Goal: Task Accomplishment & Management: Manage account settings

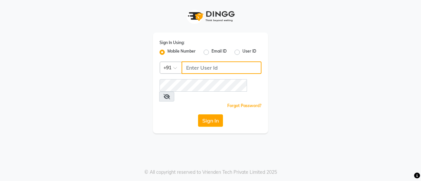
click at [212, 64] on input "Username" at bounding box center [221, 67] width 80 height 12
click at [204, 67] on input "9579966260" at bounding box center [221, 67] width 80 height 12
click at [183, 64] on input "9579966260" at bounding box center [221, 67] width 80 height 12
type input "9579966260"
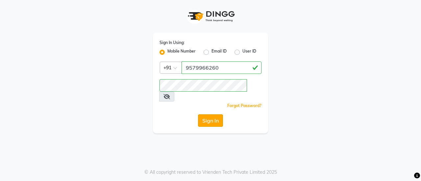
click at [205, 114] on button "Sign In" at bounding box center [210, 120] width 25 height 12
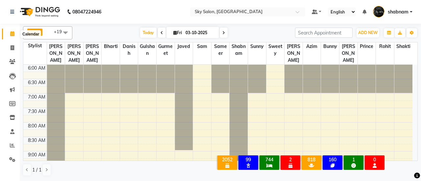
click at [16, 35] on span at bounding box center [12, 34] width 11 height 8
click at [5, 53] on link "Invoice" at bounding box center [10, 48] width 16 height 11
select select "3537"
select select "service"
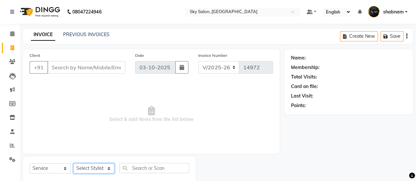
click at [94, 166] on select "Select Stylist afreen akshata aman saha ameer Anagha anisa arbaj azim bharti Bu…" at bounding box center [93, 168] width 41 height 10
select select "53255"
click at [73, 163] on select "Select Stylist afreen akshata aman saha ameer Anagha anisa arbaj azim bharti Bu…" at bounding box center [93, 168] width 41 height 10
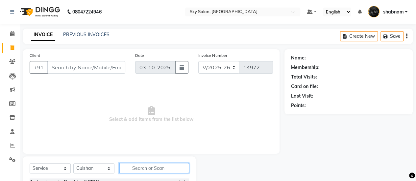
click at [156, 169] on input "text" at bounding box center [154, 168] width 70 height 10
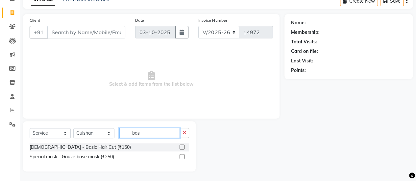
type input "bas"
click at [182, 146] on label at bounding box center [181, 147] width 5 height 5
click at [182, 146] on input "checkbox" at bounding box center [181, 147] width 4 height 4
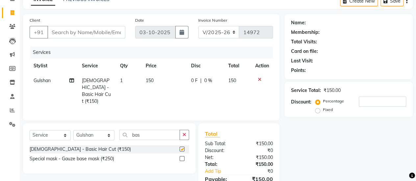
checkbox input "false"
click at [87, 28] on input "Client" at bounding box center [86, 32] width 78 height 12
click at [65, 38] on div "Client +91" at bounding box center [77, 30] width 105 height 27
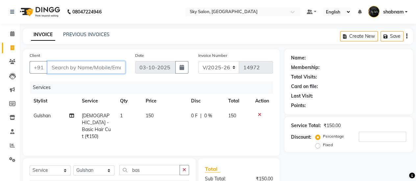
click at [88, 69] on input "Client" at bounding box center [86, 67] width 78 height 12
type input "9"
type input "0"
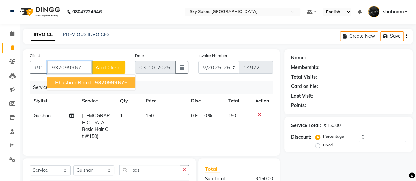
click at [102, 79] on span "937099967" at bounding box center [110, 82] width 30 height 7
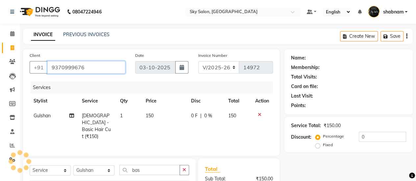
type input "9370999676"
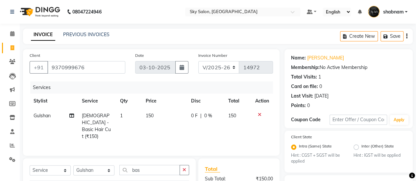
scroll to position [83, 0]
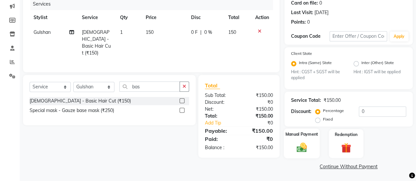
click at [298, 146] on img at bounding box center [301, 148] width 17 height 12
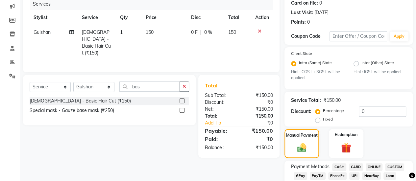
scroll to position [144, 0]
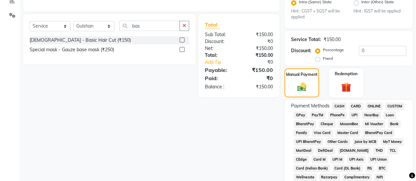
click at [300, 117] on span "GPay" at bounding box center [299, 115] width 13 height 8
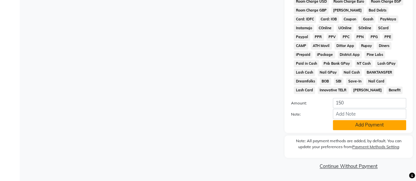
click at [346, 126] on button "Add Payment" at bounding box center [368, 125] width 73 height 10
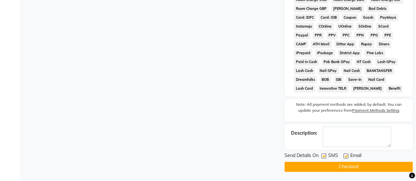
click at [325, 156] on label at bounding box center [323, 155] width 5 height 5
click at [325, 156] on input "checkbox" at bounding box center [323, 156] width 4 height 4
checkbox input "false"
click at [326, 167] on button "Checkout" at bounding box center [348, 167] width 128 height 10
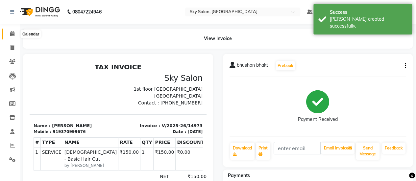
click at [11, 32] on icon at bounding box center [12, 33] width 4 height 5
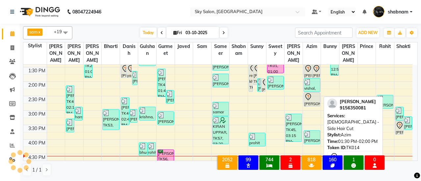
scroll to position [215, 0]
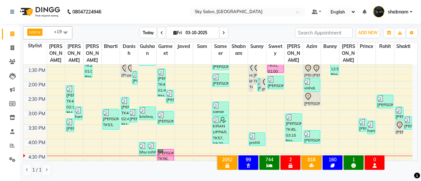
click at [148, 32] on span "Today" at bounding box center [148, 33] width 16 height 10
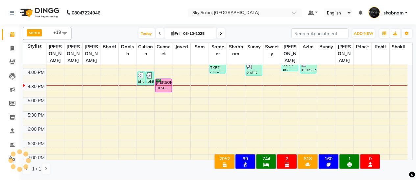
scroll to position [285, 0]
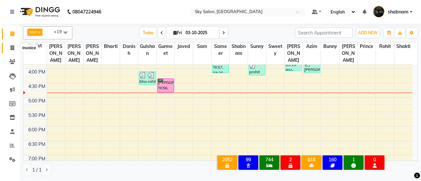
click at [11, 46] on icon at bounding box center [13, 47] width 4 height 5
select select "service"
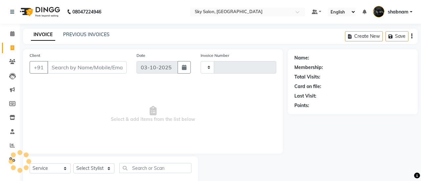
type input "14975"
select select "3537"
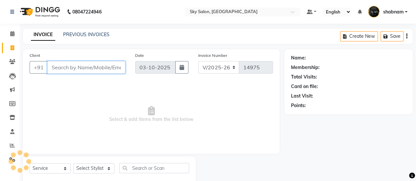
click at [68, 73] on input "Client" at bounding box center [86, 67] width 78 height 12
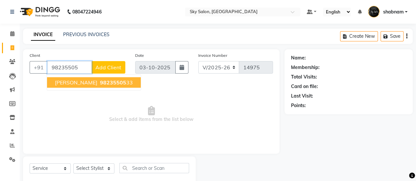
click at [82, 80] on span "ashish yadav" at bounding box center [76, 82] width 42 height 7
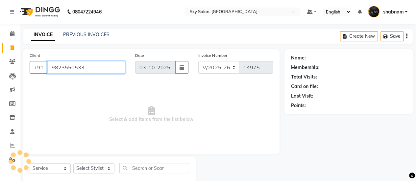
type input "9823550533"
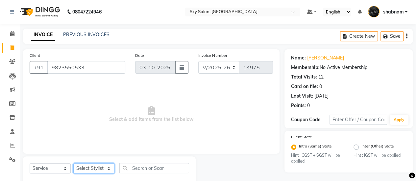
click at [96, 168] on select "Select Stylist afreen akshata aman saha ameer Anagha anisa arbaj azim bharti Bu…" at bounding box center [93, 168] width 41 height 10
select select "57500"
click at [73, 163] on select "Select Stylist afreen akshata aman saha ameer Anagha anisa arbaj azim bharti Bu…" at bounding box center [93, 168] width 41 height 10
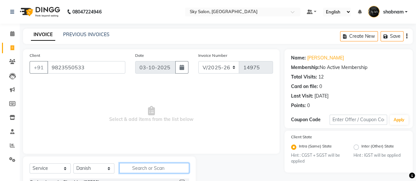
click at [168, 167] on input "text" at bounding box center [154, 168] width 70 height 10
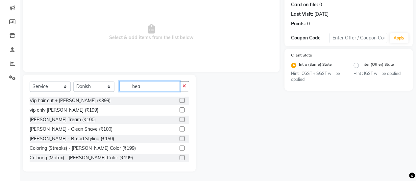
type input "bea"
click at [179, 119] on label at bounding box center [181, 119] width 5 height 5
click at [179, 119] on input "checkbox" at bounding box center [181, 120] width 4 height 4
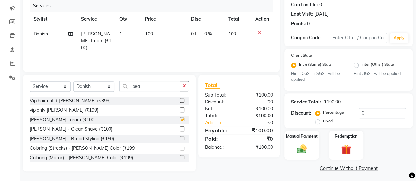
checkbox input "false"
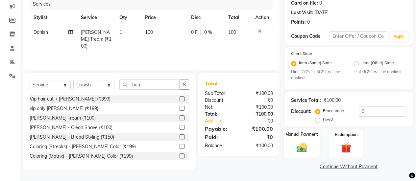
click at [306, 135] on label "Manual Payment" at bounding box center [301, 134] width 33 height 6
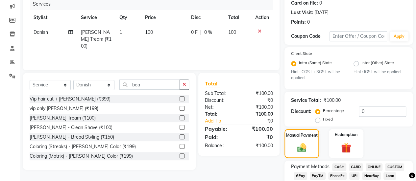
scroll to position [141, 0]
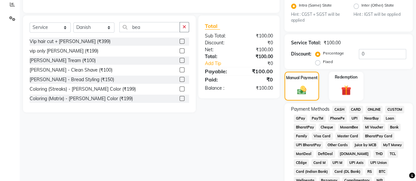
click at [297, 115] on span "GPay" at bounding box center [299, 119] width 13 height 8
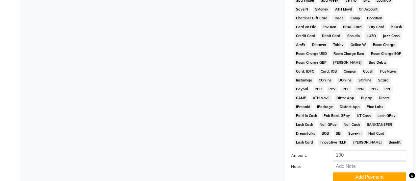
scroll to position [384, 0]
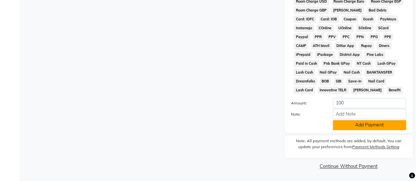
click at [375, 128] on button "Add Payment" at bounding box center [368, 125] width 73 height 10
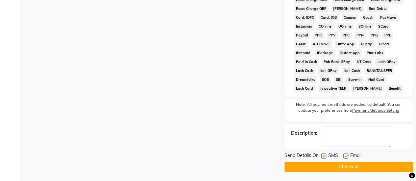
click at [323, 156] on label at bounding box center [323, 155] width 5 height 5
click at [323, 156] on input "checkbox" at bounding box center [323, 156] width 4 height 4
checkbox input "false"
click at [323, 165] on button "Checkout" at bounding box center [348, 167] width 128 height 10
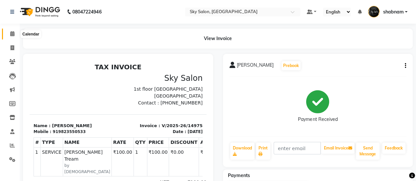
click at [11, 31] on icon at bounding box center [12, 33] width 4 height 5
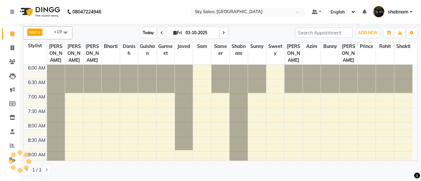
click at [140, 35] on span "Today" at bounding box center [148, 33] width 16 height 10
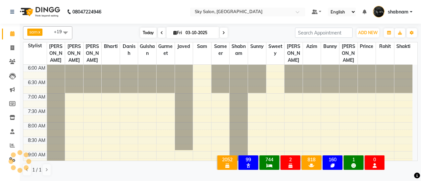
scroll to position [314, 0]
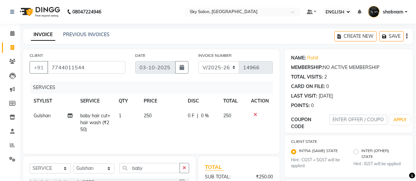
select select "ec"
select select "3537"
select select "service"
select select "53255"
click at [63, 62] on input "7744011544" at bounding box center [86, 67] width 78 height 12
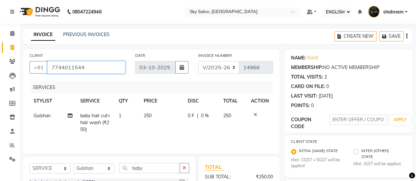
click at [63, 62] on input "7744011544" at bounding box center [86, 67] width 78 height 12
click at [149, 119] on td "250" at bounding box center [162, 122] width 44 height 29
select select "53255"
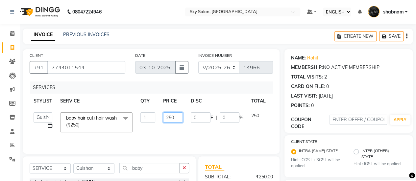
click at [171, 120] on input "250" at bounding box center [173, 117] width 20 height 10
type input "150"
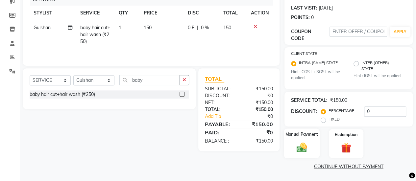
click at [302, 157] on div "Manual Payment" at bounding box center [302, 144] width 36 height 30
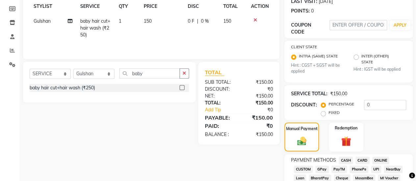
scroll to position [122, 0]
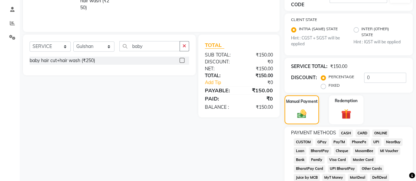
click at [323, 144] on span "GPay" at bounding box center [321, 142] width 13 height 8
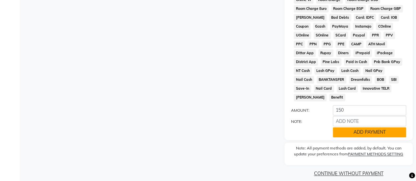
click at [350, 128] on button "ADD PAYMENT" at bounding box center [368, 132] width 73 height 10
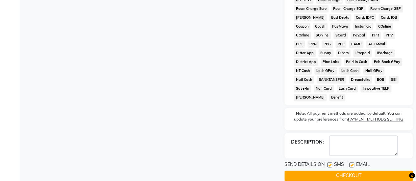
click at [331, 161] on div "SMS" at bounding box center [338, 165] width 22 height 8
click at [330, 162] on label at bounding box center [329, 164] width 5 height 5
click at [330, 163] on input "checkbox" at bounding box center [329, 165] width 4 height 4
checkbox input "false"
click at [327, 171] on button "CHECKOUT" at bounding box center [348, 176] width 128 height 10
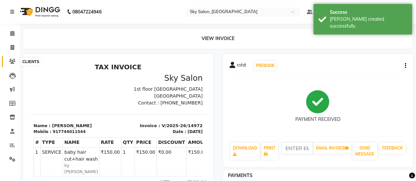
click at [13, 63] on icon at bounding box center [12, 61] width 6 height 5
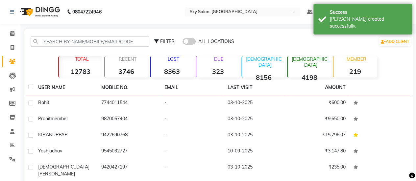
click at [131, 96] on td "7744011544" at bounding box center [128, 103] width 63 height 16
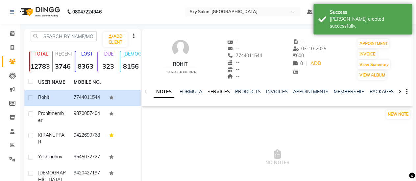
click at [217, 92] on link "SERVICES" at bounding box center [218, 92] width 22 height 6
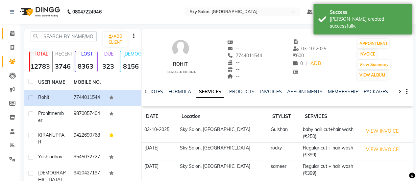
click at [6, 34] on link "CALENDAR" at bounding box center [10, 33] width 16 height 11
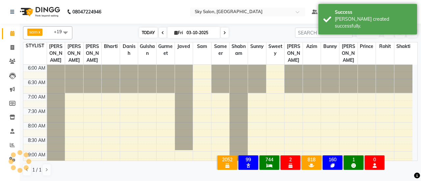
click at [148, 36] on span "TODAY" at bounding box center [148, 33] width 18 height 10
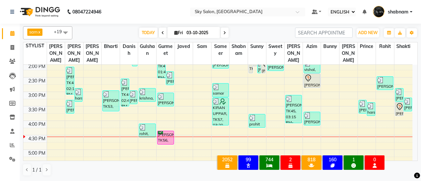
scroll to position [234, 0]
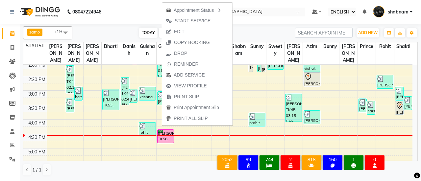
click at [143, 36] on span "TODAY" at bounding box center [148, 33] width 18 height 10
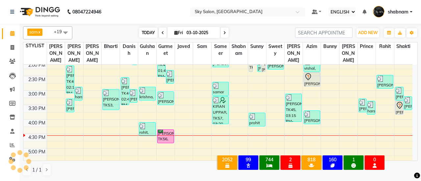
scroll to position [285, 0]
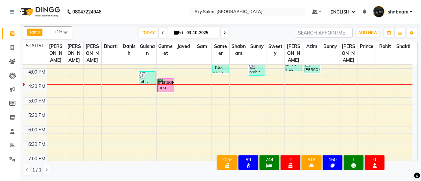
click at [4, 53] on li "INVOICE" at bounding box center [10, 48] width 20 height 14
click at [5, 53] on link "INVOICE" at bounding box center [10, 47] width 16 height 11
select select "3537"
select select "service"
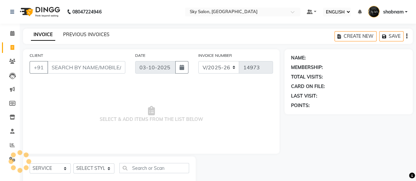
click at [96, 34] on link "PREVIOUS INVOICES" at bounding box center [86, 35] width 46 height 6
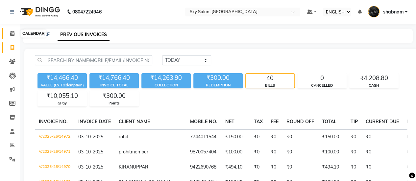
click at [10, 34] on icon at bounding box center [12, 33] width 4 height 5
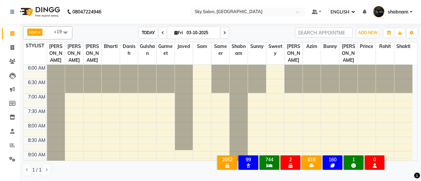
click at [149, 36] on span "TODAY" at bounding box center [148, 33] width 18 height 10
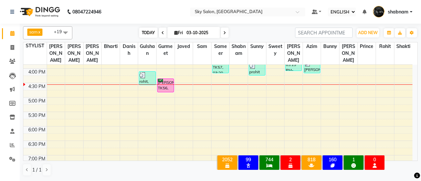
click at [153, 29] on span "TODAY" at bounding box center [148, 33] width 18 height 10
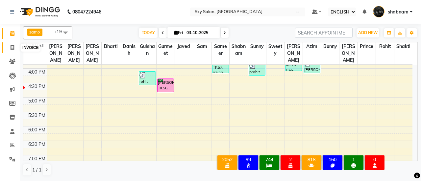
click at [8, 46] on span at bounding box center [12, 48] width 11 height 8
select select "service"
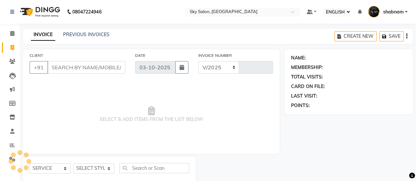
select select "3537"
type input "14974"
click at [83, 67] on input "CLIENT" at bounding box center [86, 67] width 78 height 12
click at [94, 68] on input "CLIENT" at bounding box center [86, 67] width 78 height 12
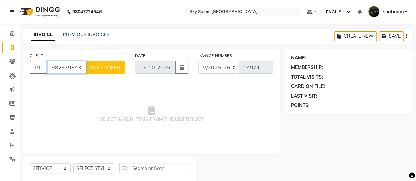
type input "9823798435"
click at [122, 67] on button "ADD CLIENT" at bounding box center [105, 67] width 39 height 12
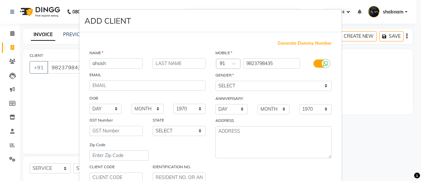
type input "ahsish"
click at [194, 63] on input "text" at bounding box center [178, 63] width 53 height 10
click at [263, 86] on select "SELECT MALE FEMALE OTHER PREFER NOT TO SAY" at bounding box center [273, 86] width 116 height 10
select select "male"
click at [215, 81] on select "SELECT MALE FEMALE OTHER PREFER NOT TO SAY" at bounding box center [273, 86] width 116 height 10
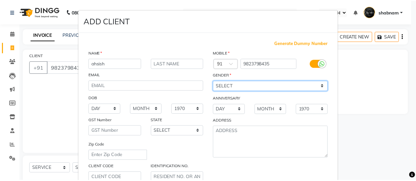
scroll to position [121, 0]
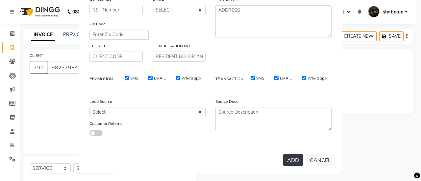
click at [288, 163] on button "ADD" at bounding box center [293, 160] width 20 height 12
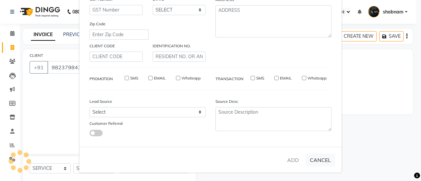
select select
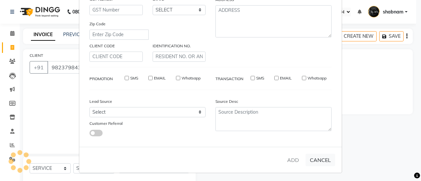
select select
checkbox input "false"
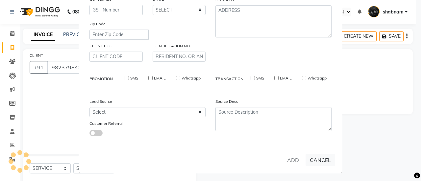
checkbox input "false"
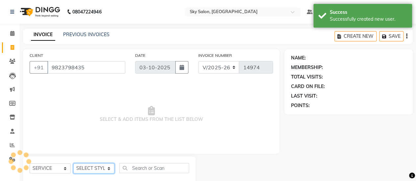
click at [97, 168] on select "SELECT STYLIST afreen akshata aman saha ameer Anagha anisa arbaj azim bharti Bu…" at bounding box center [93, 168] width 41 height 10
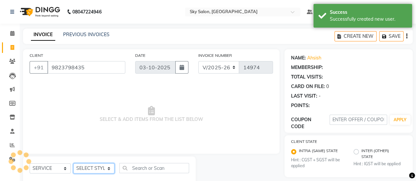
select select "83682"
click at [73, 163] on select "SELECT STYLIST afreen akshata aman saha ameer Anagha anisa arbaj azim bharti Bu…" at bounding box center [93, 168] width 41 height 10
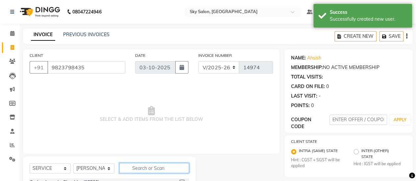
click at [160, 163] on input "text" at bounding box center [154, 168] width 70 height 10
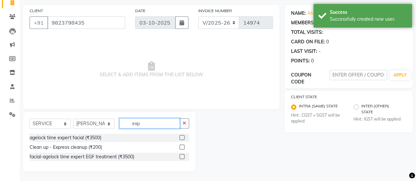
type input "exp"
click at [182, 146] on label at bounding box center [181, 147] width 5 height 5
click at [182, 146] on input "checkbox" at bounding box center [181, 147] width 4 height 4
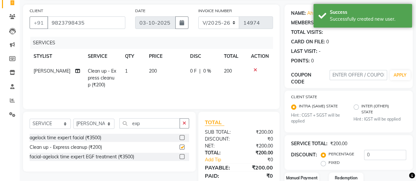
checkbox input "false"
click at [94, 121] on select "SELECT STYLIST afreen akshata aman saha ameer Anagha anisa arbaj azim bharti Bu…" at bounding box center [93, 124] width 41 height 10
select select "90727"
click at [73, 119] on select "SELECT STYLIST afreen akshata aman saha ameer Anagha anisa arbaj azim bharti Bu…" at bounding box center [93, 124] width 41 height 10
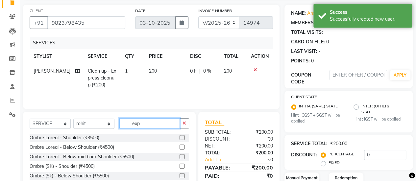
click at [143, 121] on input "exp" at bounding box center [149, 123] width 60 height 10
type input "n"
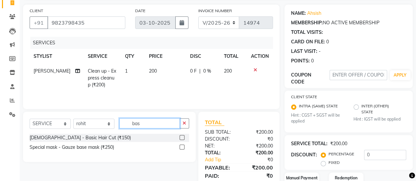
scroll to position [88, 0]
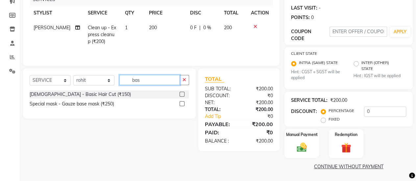
type input "bas"
click at [183, 95] on label at bounding box center [181, 94] width 5 height 5
click at [183, 95] on input "checkbox" at bounding box center [181, 94] width 4 height 4
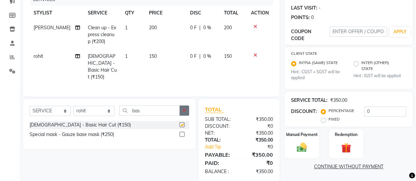
checkbox input "false"
click at [186, 112] on button "button" at bounding box center [184, 110] width 10 height 10
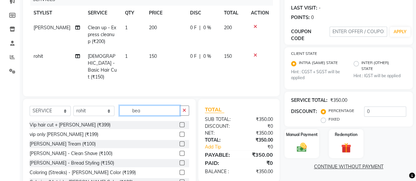
scroll to position [110, 0]
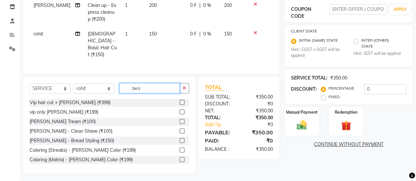
type input "bea"
click at [179, 119] on label at bounding box center [181, 121] width 5 height 5
click at [179, 120] on input "checkbox" at bounding box center [181, 122] width 4 height 4
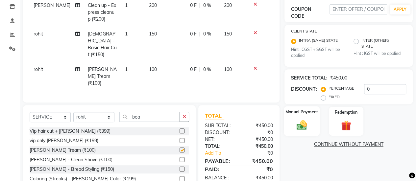
checkbox input "false"
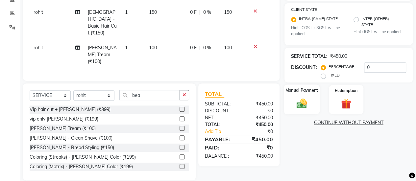
click at [295, 106] on img at bounding box center [301, 104] width 17 height 12
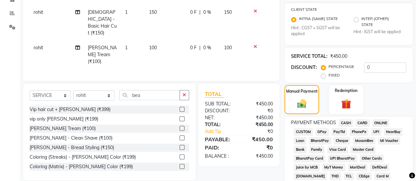
click at [327, 132] on span "GPay" at bounding box center [321, 132] width 13 height 8
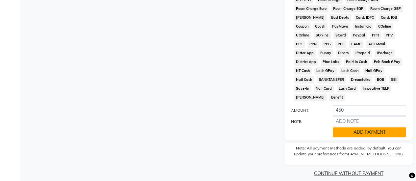
click at [344, 127] on button "ADD PAYMENT" at bounding box center [368, 132] width 73 height 10
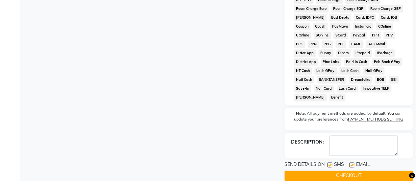
click at [327, 162] on label at bounding box center [329, 164] width 5 height 5
click at [327, 163] on input "checkbox" at bounding box center [329, 165] width 4 height 4
checkbox input "false"
click at [324, 171] on button "CHECKOUT" at bounding box center [348, 176] width 128 height 10
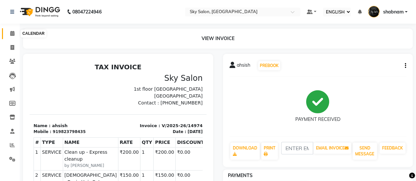
click at [8, 31] on span at bounding box center [12, 34] width 11 height 8
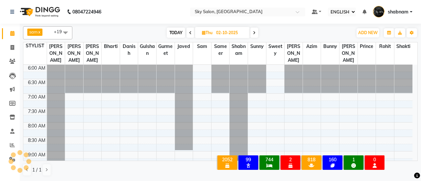
click at [168, 31] on div "TODAY Thu 02-10-2025" at bounding box center [212, 33] width 93 height 10
click at [168, 31] on span "TODAY" at bounding box center [176, 33] width 18 height 10
type input "03-10-2025"
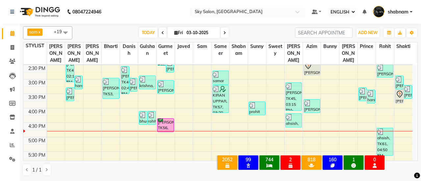
scroll to position [247, 0]
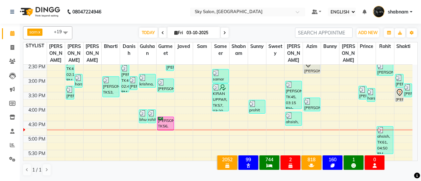
click at [141, 27] on div "sam x shabnam x sunny x anisa x bharti x azim x aman saha x Danish x Bunny x ja…" at bounding box center [220, 32] width 394 height 13
click at [150, 27] on div "sam x shabnam x sunny x anisa x bharti x azim x aman saha x Danish x Bunny x ja…" at bounding box center [220, 32] width 394 height 13
click at [148, 31] on span "TODAY" at bounding box center [148, 33] width 18 height 10
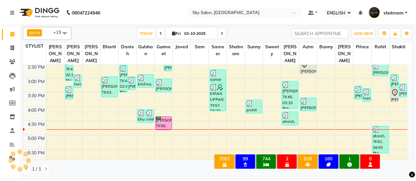
scroll to position [285, 0]
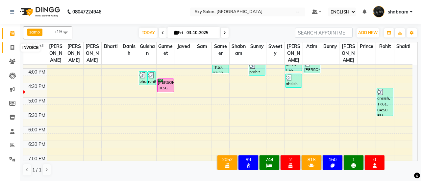
click at [14, 44] on span at bounding box center [12, 48] width 11 height 8
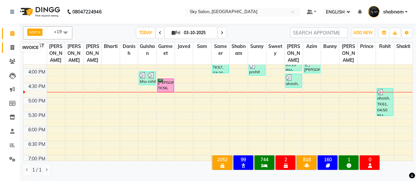
select select "3537"
select select "service"
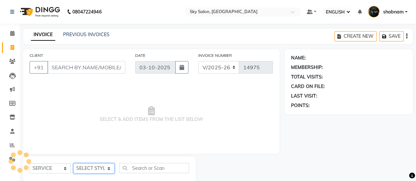
click at [103, 169] on select "SELECT STYLIST afreen akshata aman saha ameer Anagha anisa arbaj azim bharti Bu…" at bounding box center [93, 168] width 41 height 10
select select "80460"
click at [73, 163] on select "SELECT STYLIST afreen akshata aman saha ameer Anagha anisa arbaj azim bharti Bu…" at bounding box center [93, 168] width 41 height 10
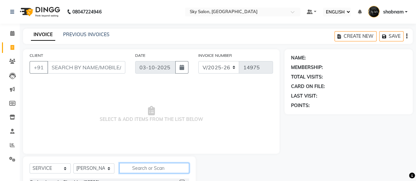
click at [135, 166] on input "text" at bounding box center [154, 168] width 70 height 10
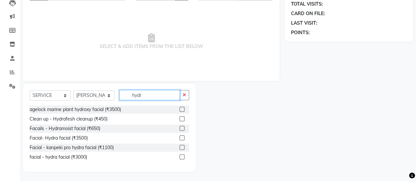
type input "hydr"
click at [182, 120] on label at bounding box center [181, 118] width 5 height 5
click at [182, 120] on input "checkbox" at bounding box center [181, 119] width 4 height 4
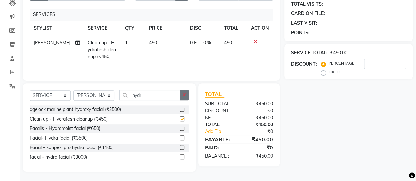
checkbox input "false"
click at [186, 95] on icon "button" at bounding box center [184, 95] width 4 height 5
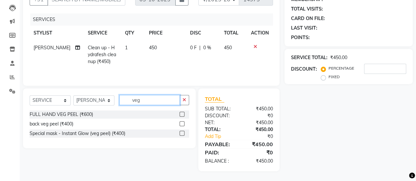
scroll to position [68, 0]
type input "veg"
click at [181, 134] on label at bounding box center [181, 133] width 5 height 5
click at [181, 134] on input "checkbox" at bounding box center [181, 134] width 4 height 4
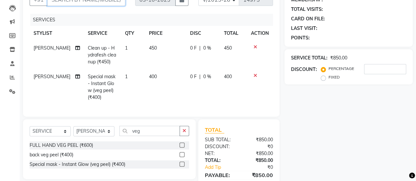
checkbox input "false"
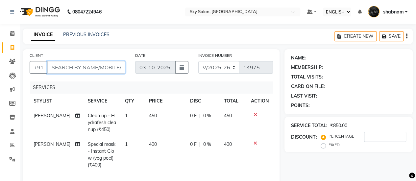
click at [100, 65] on input "CLIENT" at bounding box center [86, 67] width 78 height 12
click at [106, 67] on input "CLIENT" at bounding box center [86, 67] width 78 height 12
type input "9"
type input "0"
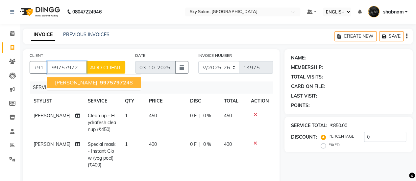
click at [107, 82] on span "99757972" at bounding box center [113, 82] width 26 height 7
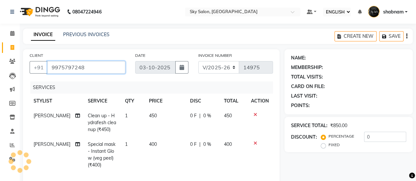
type input "9975797248"
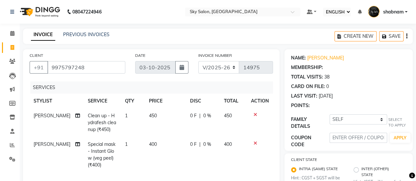
type input "10"
select select "1: Object"
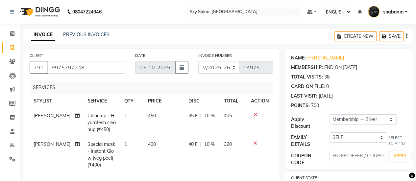
scroll to position [28, 0]
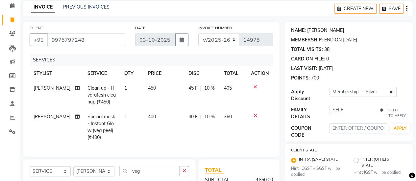
click at [317, 33] on link "Yash Kulkarni" at bounding box center [325, 30] width 37 height 7
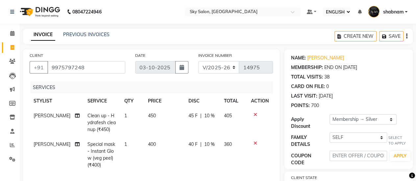
scroll to position [124, 0]
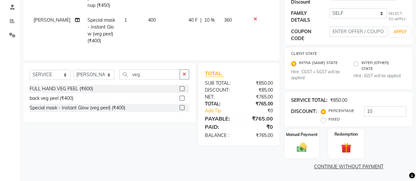
click at [356, 147] on div "Redemption" at bounding box center [346, 144] width 36 height 30
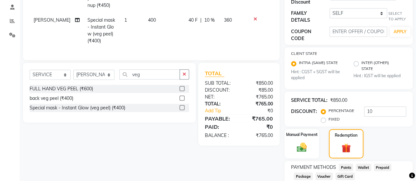
click at [352, 164] on span "Points" at bounding box center [345, 168] width 14 height 8
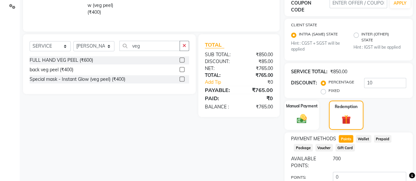
scroll to position [184, 0]
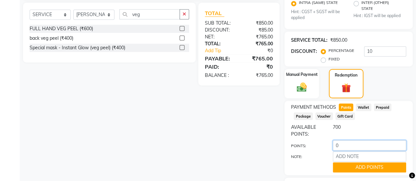
click at [352, 145] on input "0" at bounding box center [368, 145] width 73 height 10
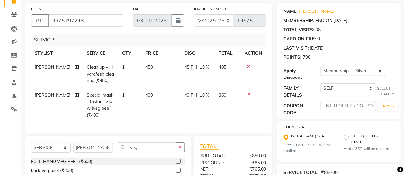
scroll to position [41, 0]
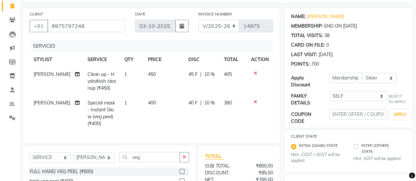
type input "065"
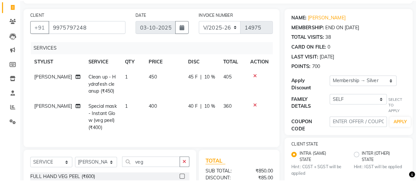
scroll to position [226, 0]
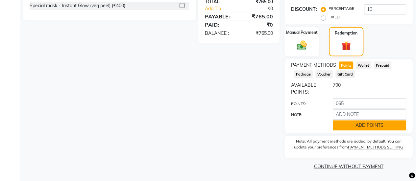
click at [354, 125] on button "ADD POINTS" at bounding box center [368, 125] width 73 height 10
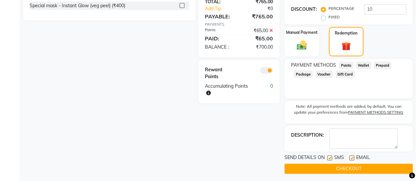
click at [271, 33] on icon at bounding box center [271, 30] width 4 height 5
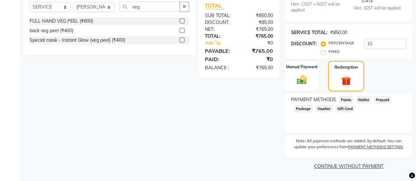
scroll to position [192, 0]
click at [342, 99] on span "Points" at bounding box center [345, 100] width 14 height 8
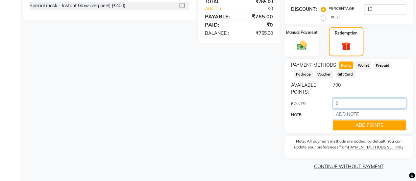
click at [344, 100] on input "0" at bounding box center [368, 103] width 73 height 10
type input "0700"
click at [345, 126] on button "ADD POINTS" at bounding box center [368, 125] width 73 height 10
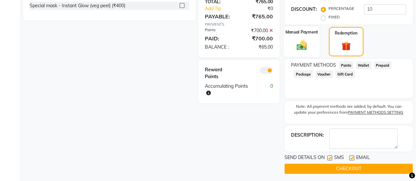
click at [294, 40] on img at bounding box center [301, 45] width 17 height 12
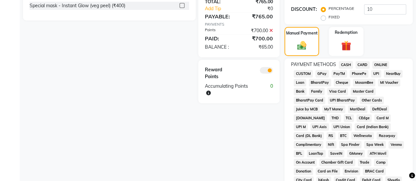
click at [323, 73] on span "GPay" at bounding box center [321, 74] width 13 height 8
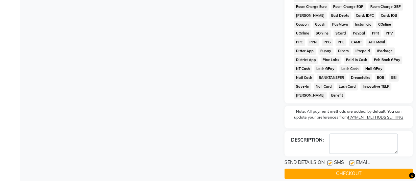
click at [329, 169] on button "CHECKOUT" at bounding box center [348, 174] width 128 height 10
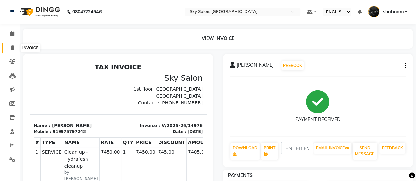
click at [12, 48] on icon at bounding box center [13, 47] width 4 height 5
select select "service"
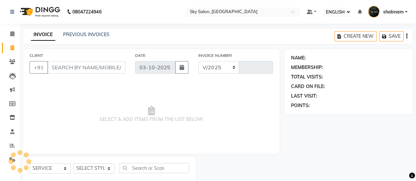
scroll to position [16, 0]
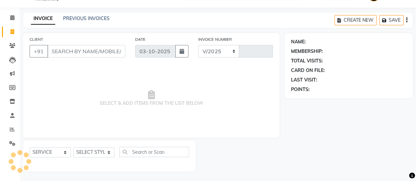
select select "3537"
type input "14977"
click at [86, 52] on input "CLIENT" at bounding box center [86, 51] width 78 height 12
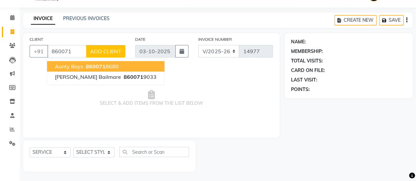
click at [91, 66] on span "860071" at bounding box center [96, 66] width 20 height 7
type input "8600718680"
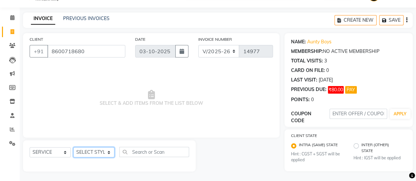
click at [100, 153] on select "SELECT STYLIST afreen akshata aman saha ameer Anagha anisa arbaj azim bharti Bu…" at bounding box center [93, 152] width 41 height 10
select select "27779"
click at [73, 147] on select "SELECT STYLIST afreen akshata aman saha ameer Anagha anisa arbaj azim bharti Bu…" at bounding box center [93, 152] width 41 height 10
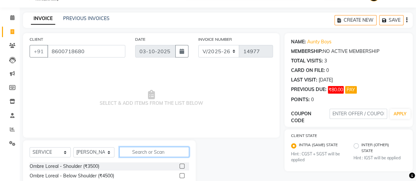
click at [142, 152] on input "text" at bounding box center [154, 152] width 70 height 10
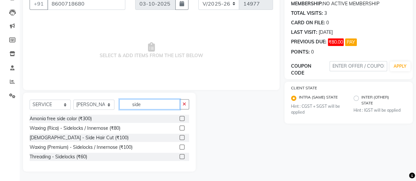
type input "side"
click at [182, 135] on label at bounding box center [181, 137] width 5 height 5
click at [182, 136] on input "checkbox" at bounding box center [181, 138] width 4 height 4
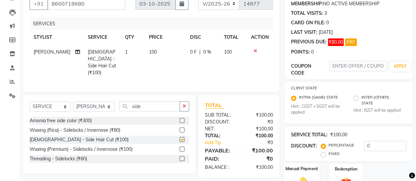
checkbox input "false"
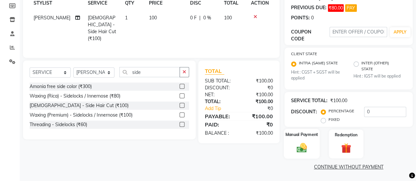
click at [298, 154] on div "Manual Payment" at bounding box center [302, 144] width 36 height 30
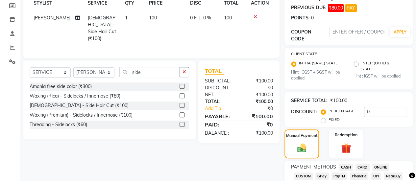
scroll to position [122, 0]
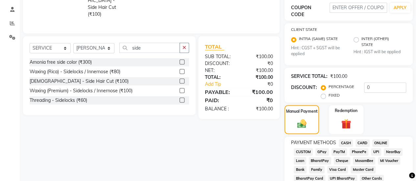
click at [327, 150] on span "GPay" at bounding box center [321, 152] width 13 height 8
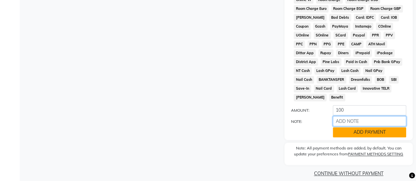
drag, startPoint x: 358, startPoint y: 119, endPoint x: 353, endPoint y: 123, distance: 6.7
click at [353, 123] on div "AMOUNT: 100 NOTE: ADD PAYMENT" at bounding box center [348, 121] width 115 height 32
click at [353, 127] on button "ADD PAYMENT" at bounding box center [368, 132] width 73 height 10
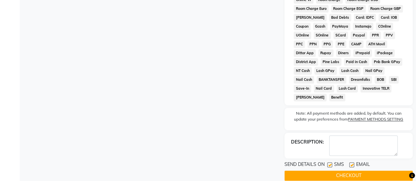
click at [328, 162] on label at bounding box center [329, 164] width 5 height 5
click at [328, 163] on input "checkbox" at bounding box center [329, 165] width 4 height 4
checkbox input "false"
click at [325, 171] on button "CHECKOUT" at bounding box center [348, 176] width 128 height 10
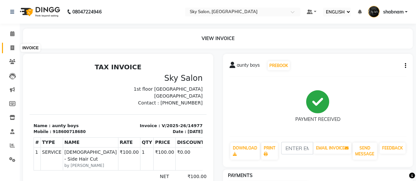
click at [13, 48] on icon at bounding box center [13, 47] width 4 height 5
select select "service"
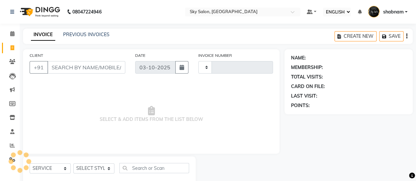
scroll to position [16, 0]
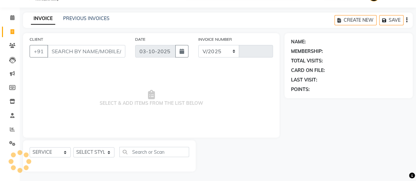
select select "3537"
type input "14978"
click at [85, 22] on div "PREVIOUS INVOICES" at bounding box center [86, 18] width 46 height 7
click at [87, 20] on link "PREVIOUS INVOICES" at bounding box center [86, 18] width 46 height 6
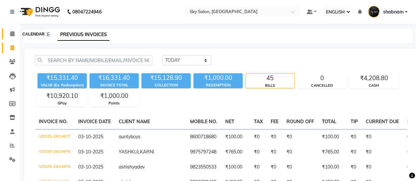
click at [13, 34] on icon at bounding box center [12, 33] width 4 height 5
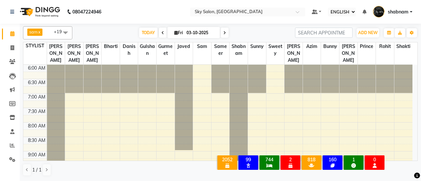
click at [10, 38] on link "CALENDAR" at bounding box center [10, 34] width 16 height 11
click at [152, 32] on span "TODAY" at bounding box center [148, 33] width 18 height 10
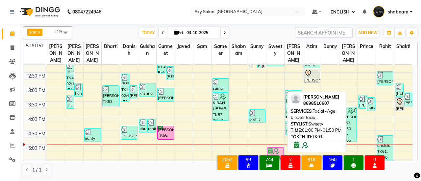
scroll to position [249, 0]
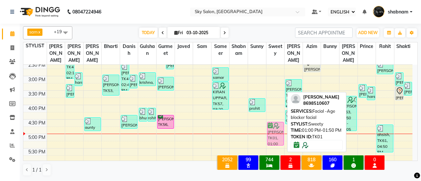
drag, startPoint x: 274, startPoint y: 81, endPoint x: 274, endPoint y: 120, distance: 38.4
click at [274, 120] on div "dr jyoti patil, TK01, 01:00 PM-01:50 PM, Facial -Age blocker facial mayur, TK38…" at bounding box center [275, 76] width 18 height 520
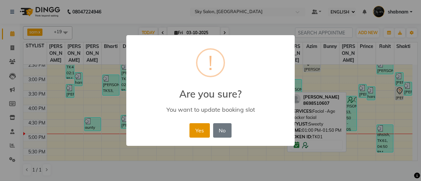
click at [194, 124] on button "Yes" at bounding box center [199, 130] width 20 height 14
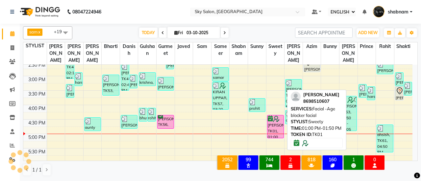
click at [267, 117] on div "dr jyoti patil, TK01, 01:00 PM-01:50 PM, Facial -Age blocker facial" at bounding box center [275, 126] width 16 height 23
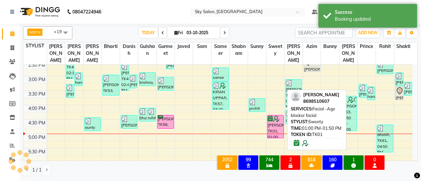
click at [267, 117] on div "dr jyoti patil, TK01, 01:00 PM-01:50 PM, Facial -Age blocker facial" at bounding box center [275, 126] width 16 height 23
select select "6"
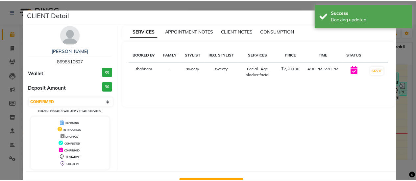
scroll to position [23, 0]
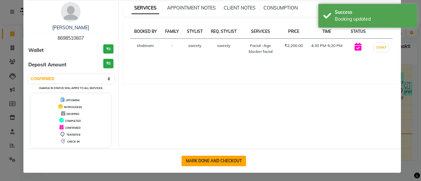
click at [212, 161] on button "MARK DONE AND CHECKOUT" at bounding box center [213, 161] width 64 height 11
select select "3537"
select select "service"
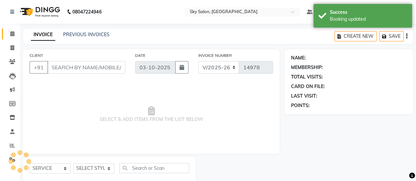
type input "8698510607"
select select "16680"
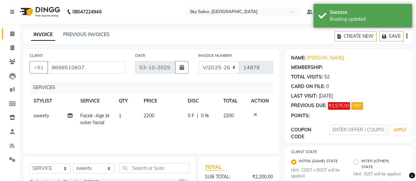
type input "10"
select select "1: Object"
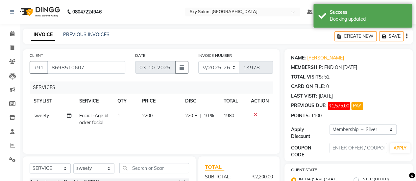
click at [252, 114] on div at bounding box center [260, 114] width 18 height 5
click at [254, 114] on icon at bounding box center [255, 114] width 4 height 5
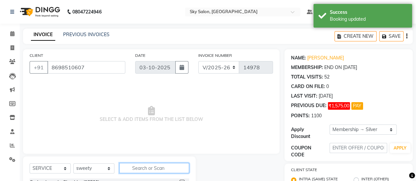
click at [151, 169] on input "text" at bounding box center [154, 168] width 70 height 10
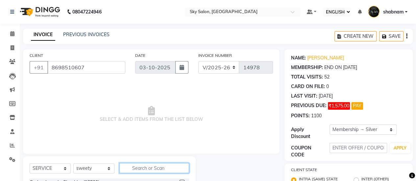
scroll to position [66, 0]
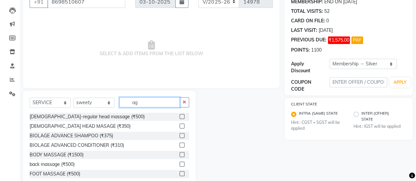
type input "a"
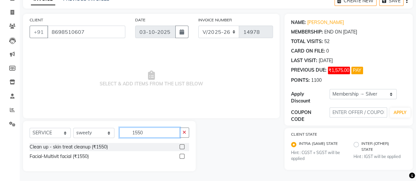
scroll to position [35, 0]
type input "1550"
click at [180, 146] on label at bounding box center [181, 147] width 5 height 5
click at [180, 146] on input "checkbox" at bounding box center [181, 147] width 4 height 4
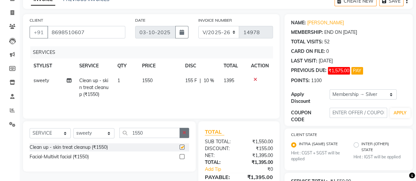
checkbox input "false"
click at [183, 136] on button "button" at bounding box center [184, 133] width 10 height 10
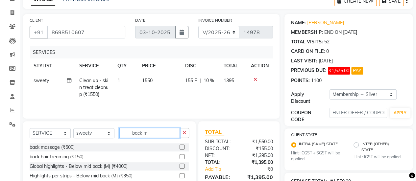
type input "back m"
click at [178, 147] on div "back massage (₹500)" at bounding box center [109, 147] width 159 height 8
click at [180, 147] on label at bounding box center [181, 147] width 5 height 5
click at [180, 147] on input "checkbox" at bounding box center [181, 147] width 4 height 4
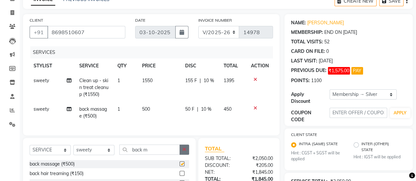
checkbox input "false"
click at [185, 150] on button "button" at bounding box center [184, 150] width 10 height 10
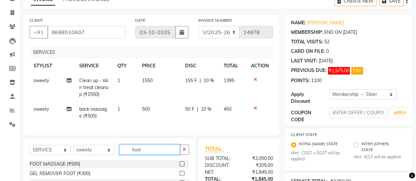
scroll to position [87, 0]
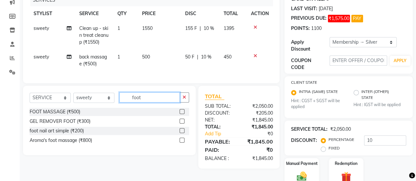
type input "foot"
click at [182, 114] on label at bounding box center [181, 111] width 5 height 5
click at [182, 114] on input "checkbox" at bounding box center [181, 112] width 4 height 4
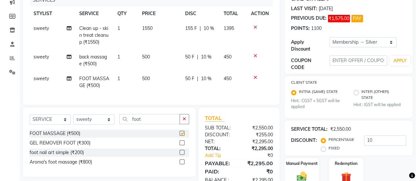
checkbox input "false"
click at [183, 105] on div "CLIENT +91 8698510607 DATE 03-10-2025 INVOICE NUMBER V/2025 V/2025-26 14978 SER…" at bounding box center [151, 33] width 256 height 143
click at [186, 122] on button "button" at bounding box center [184, 119] width 10 height 10
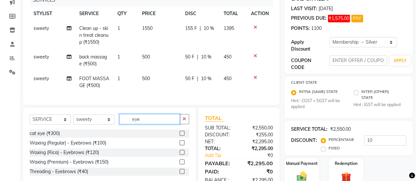
scroll to position [116, 0]
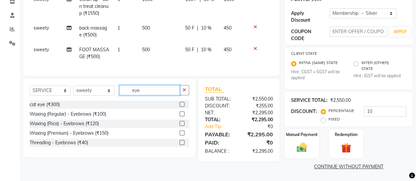
type input "eye"
click at [184, 145] on label at bounding box center [181, 142] width 5 height 5
click at [184, 145] on input "checkbox" at bounding box center [181, 143] width 4 height 4
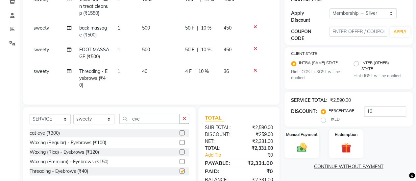
checkbox input "false"
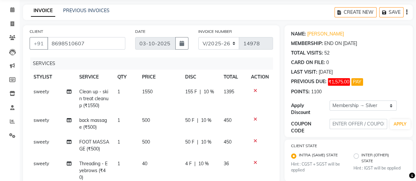
scroll to position [139, 0]
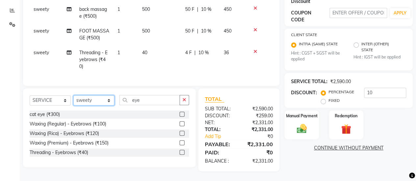
click at [104, 100] on select "SELECT STYLIST afreen akshata aman saha ameer Anagha anisa arbaj azim bharti Bu…" at bounding box center [93, 100] width 41 height 10
select select "16688"
click at [73, 96] on select "SELECT STYLIST afreen akshata aman saha ameer Anagha anisa arbaj azim bharti Bu…" at bounding box center [93, 100] width 41 height 10
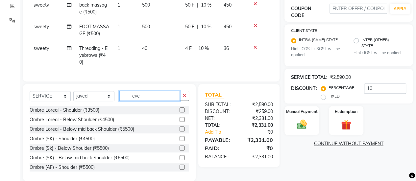
click at [139, 101] on input "eye" at bounding box center [149, 96] width 60 height 10
type input "9"
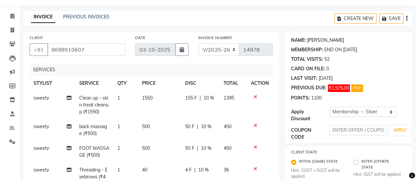
click at [313, 41] on link "Dr Jyoti Patil" at bounding box center [325, 40] width 37 height 7
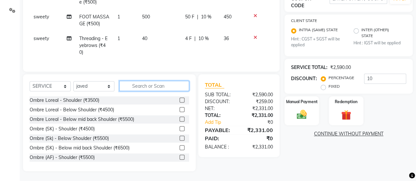
click at [145, 85] on input "text" at bounding box center [154, 86] width 70 height 10
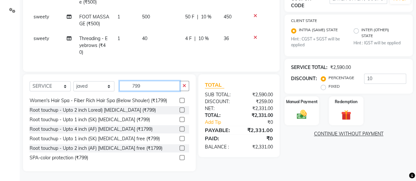
scroll to position [53, 0]
type input "799"
click at [179, 112] on label at bounding box center [181, 109] width 5 height 5
click at [179, 112] on input "checkbox" at bounding box center [181, 110] width 4 height 4
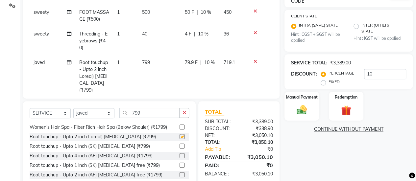
checkbox input "false"
click at [67, 61] on icon at bounding box center [69, 62] width 5 height 5
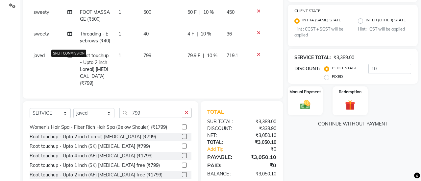
select select "16688"
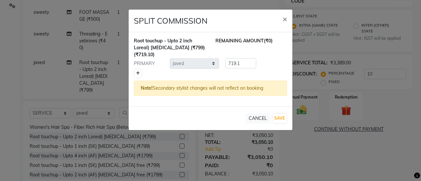
click at [139, 73] on icon at bounding box center [138, 73] width 4 height 4
type input "359.55"
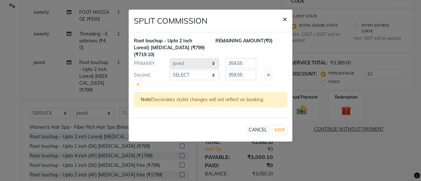
click at [285, 19] on span "×" at bounding box center [284, 19] width 5 height 10
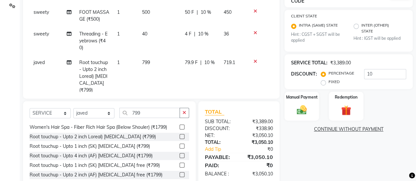
scroll to position [76, 0]
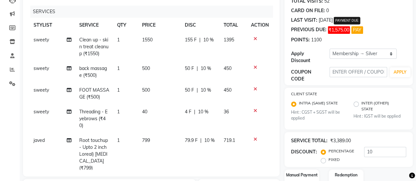
click at [354, 30] on button "PAY" at bounding box center [357, 30] width 12 height 8
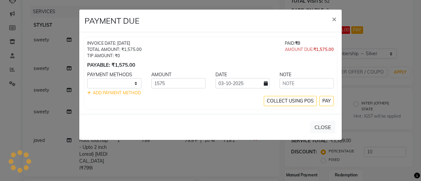
select select "1"
click at [334, 22] on span "×" at bounding box center [333, 19] width 5 height 10
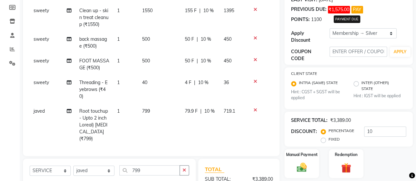
scroll to position [180, 0]
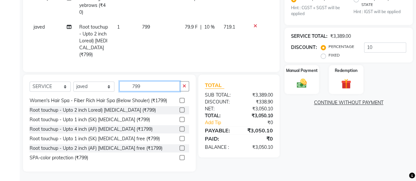
click at [139, 85] on input "799" at bounding box center [149, 86] width 60 height 10
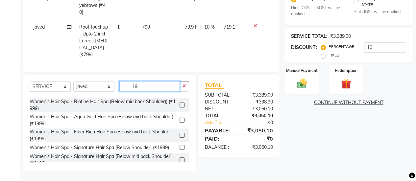
type input "1"
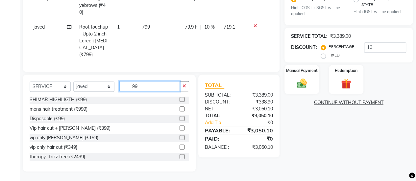
scroll to position [1, 0]
type input "99"
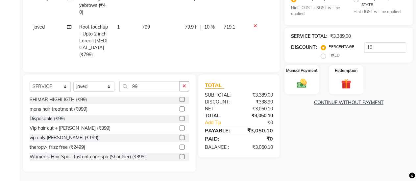
click at [179, 99] on label at bounding box center [181, 99] width 5 height 5
click at [179, 99] on input "checkbox" at bounding box center [181, 100] width 4 height 4
checkbox input "false"
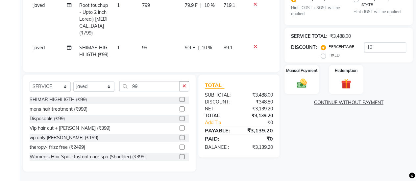
click at [104, 40] on td "SHIMAR HIGHLIGTH (₹99)" at bounding box center [94, 51] width 38 height 22
select select "16688"
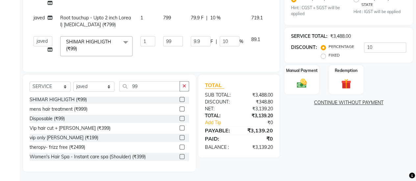
scroll to position [9, 0]
click at [147, 38] on input "1" at bounding box center [147, 41] width 15 height 10
type input "2"
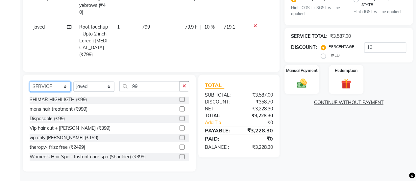
click at [48, 88] on select "SELECT SERVICE PRODUCT MEMBERSHIP PACKAGE VOUCHER PREPAID GIFT CARD" at bounding box center [50, 86] width 41 height 10
select select "product"
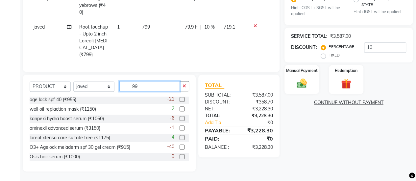
click at [140, 86] on input "99" at bounding box center [149, 86] width 60 height 10
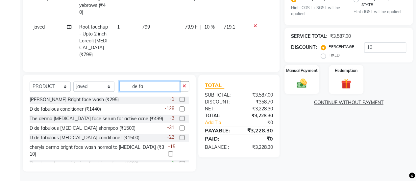
type input "de fa"
click at [179, 109] on label at bounding box center [181, 108] width 5 height 5
click at [179, 109] on input "checkbox" at bounding box center [181, 109] width 4 height 4
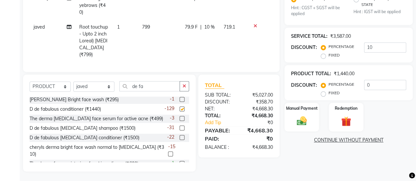
checkbox input "false"
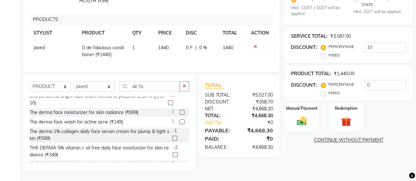
scroll to position [54, 0]
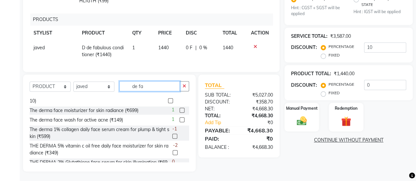
click at [138, 89] on input "de fa" at bounding box center [149, 86] width 60 height 10
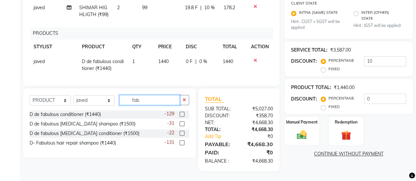
scroll to position [166, 0]
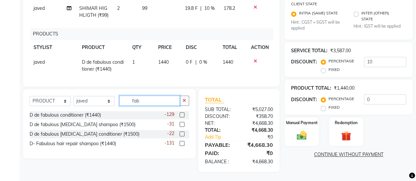
type input "fab"
click at [181, 144] on label at bounding box center [181, 143] width 5 height 5
click at [181, 144] on input "checkbox" at bounding box center [181, 144] width 4 height 4
click at [181, 141] on label at bounding box center [181, 143] width 5 height 5
click at [181, 142] on input "checkbox" at bounding box center [181, 144] width 4 height 4
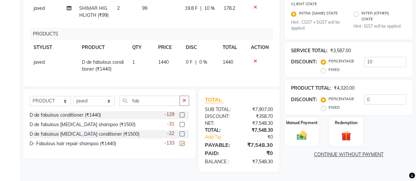
checkbox input "false"
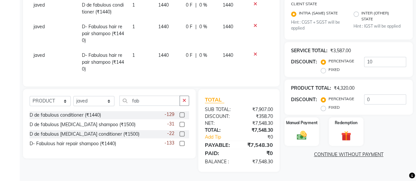
click at [164, 52] on span "1440" at bounding box center [163, 55] width 11 height 6
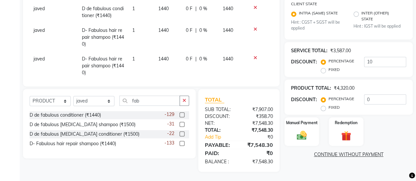
select select "16688"
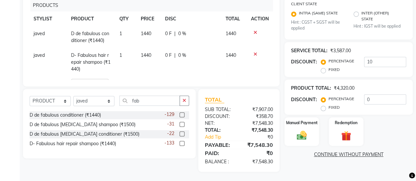
scroll to position [138, 0]
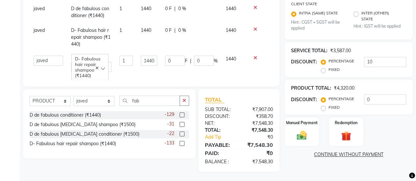
click at [253, 56] on icon at bounding box center [255, 58] width 4 height 5
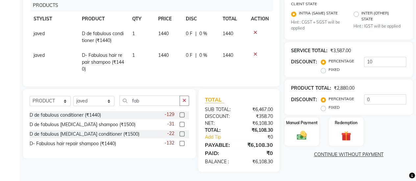
click at [160, 31] on span "1440" at bounding box center [163, 34] width 11 height 6
select select "16688"
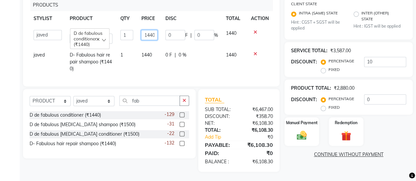
click at [141, 30] on input "1440" at bounding box center [149, 35] width 16 height 10
type input "1575"
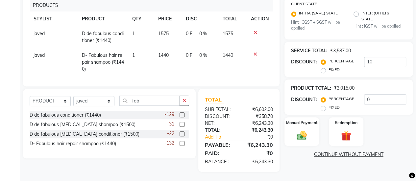
click at [140, 38] on tr "javed D de fabulous conditioner (₹1440) 1 1575 0 F | 0 % 1575" at bounding box center [151, 37] width 243 height 22
click at [161, 52] on span "1440" at bounding box center [163, 55] width 11 height 6
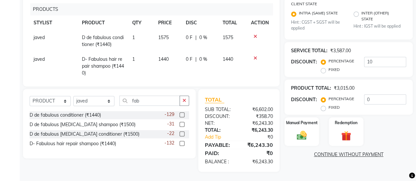
select select "16688"
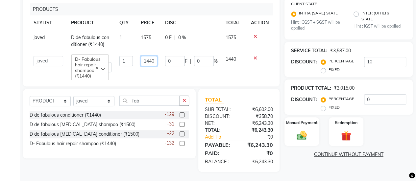
click at [146, 56] on input "1440" at bounding box center [149, 61] width 17 height 10
type input "1575"
click at [303, 161] on div "NAME: Dr Jyoti Patil MEMBERSHIP: END ON 03-03-2026 TOTAL VISITS: 52 CARD ON FIL…" at bounding box center [350, 27] width 133 height 288
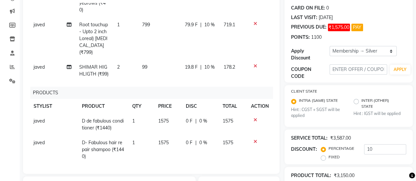
scroll to position [166, 0]
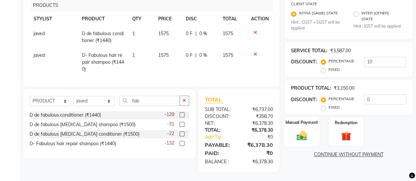
click at [309, 126] on div "Manual Payment" at bounding box center [302, 132] width 36 height 30
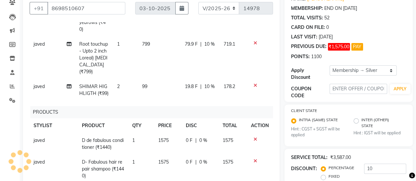
scroll to position [246, 0]
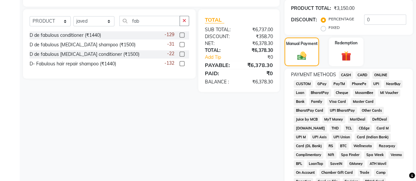
click at [346, 73] on span "CASH" at bounding box center [345, 75] width 14 height 8
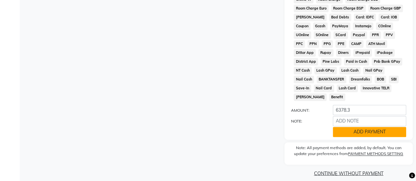
click at [348, 127] on button "ADD PAYMENT" at bounding box center [368, 132] width 73 height 10
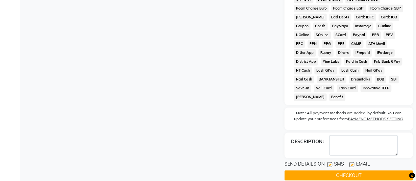
click at [336, 170] on button "CHECKOUT" at bounding box center [348, 175] width 128 height 10
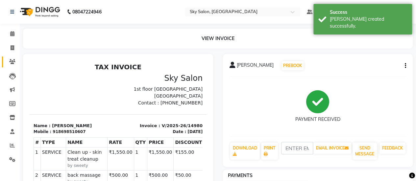
click at [15, 67] on link "CLIENTS" at bounding box center [10, 62] width 16 height 11
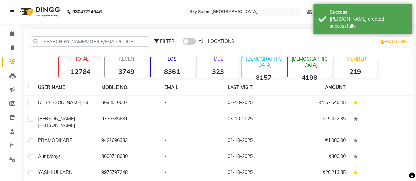
click at [166, 106] on td "-" at bounding box center [191, 103] width 63 height 16
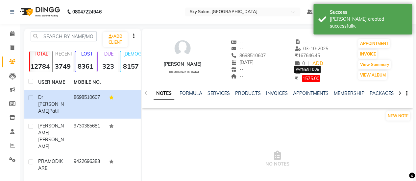
click at [310, 79] on span "1575.00" at bounding box center [311, 78] width 18 height 7
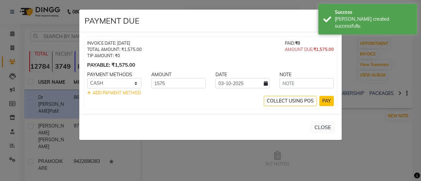
click at [329, 104] on button "PAY" at bounding box center [326, 101] width 14 height 10
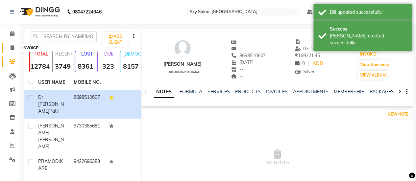
click at [12, 49] on icon at bounding box center [13, 47] width 4 height 5
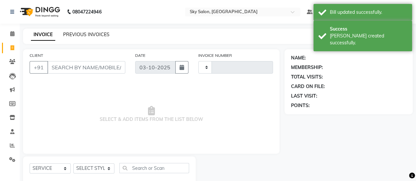
click at [79, 32] on link "PREVIOUS INVOICES" at bounding box center [86, 35] width 46 height 6
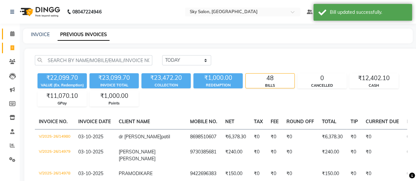
click at [9, 38] on link "CALENDAR" at bounding box center [10, 34] width 16 height 11
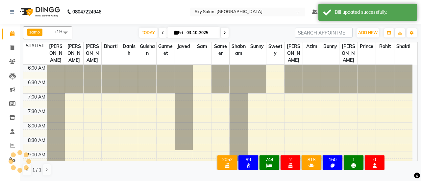
click at [138, 34] on div "TODAY Fri 03-10-2025" at bounding box center [183, 33] width 91 height 10
click at [139, 33] on span "TODAY" at bounding box center [148, 33] width 18 height 10
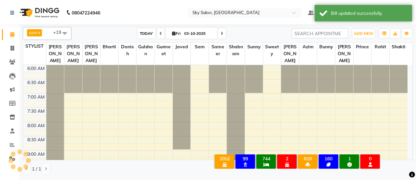
scroll to position [314, 0]
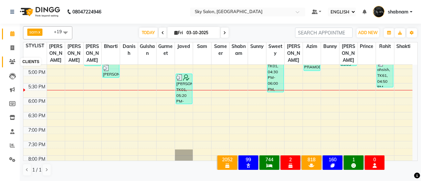
click at [14, 58] on span at bounding box center [12, 62] width 11 height 8
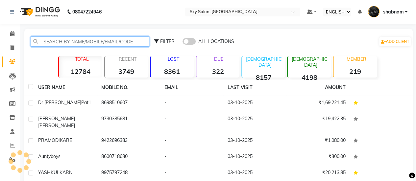
click at [74, 38] on input "text" at bounding box center [90, 41] width 119 height 10
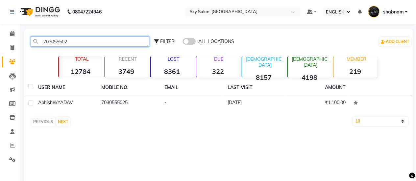
click at [74, 38] on input "703055502" at bounding box center [90, 41] width 119 height 10
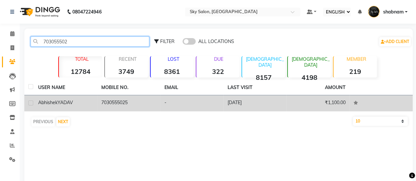
type input "703055502"
click at [127, 105] on td "7030555025" at bounding box center [128, 103] width 63 height 16
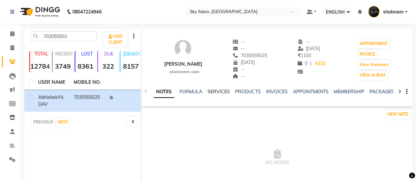
drag, startPoint x: 209, startPoint y: 87, endPoint x: 210, endPoint y: 91, distance: 4.1
click at [210, 91] on div "NOTES FORMULA SERVICES PRODUCTS INVOICES APPOINTMENTS MEMBERSHIP PACKAGES VOUCH…" at bounding box center [277, 91] width 270 height 23
click at [210, 91] on link "SERVICES" at bounding box center [218, 92] width 22 height 6
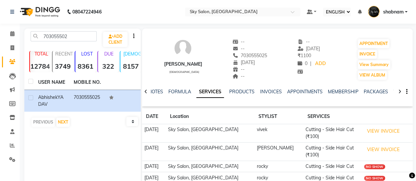
scroll to position [43, 0]
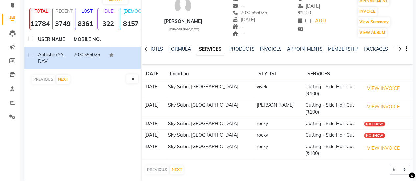
click at [372, 100] on td "VIEW INVOICE" at bounding box center [387, 109] width 51 height 18
click at [176, 165] on button "NEXT" at bounding box center [176, 169] width 13 height 9
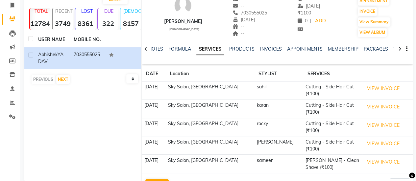
scroll to position [58, 0]
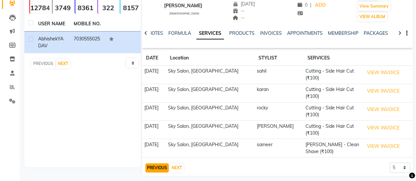
click at [157, 165] on button "PREVIOUS" at bounding box center [156, 167] width 23 height 9
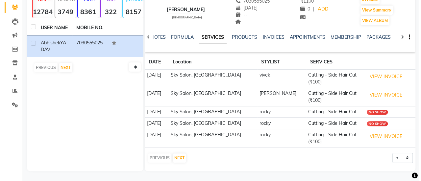
scroll to position [0, 0]
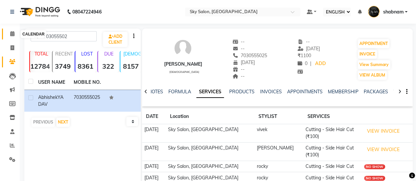
click at [14, 36] on span at bounding box center [12, 34] width 11 height 8
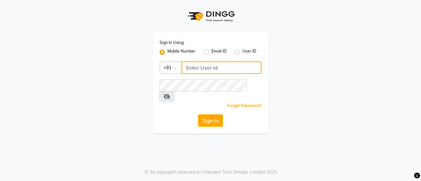
click at [203, 70] on input "Username" at bounding box center [221, 67] width 80 height 12
click at [203, 70] on input "9730385681" at bounding box center [221, 67] width 80 height 12
type input "9730385681"
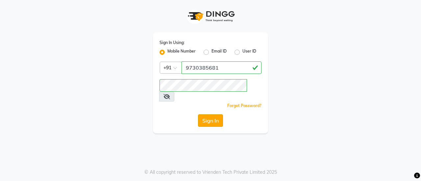
click at [206, 114] on button "Sign In" at bounding box center [210, 120] width 25 height 12
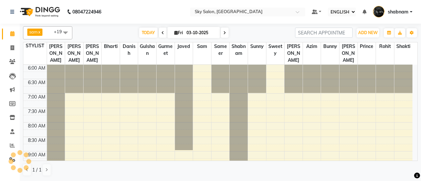
select select "ec"
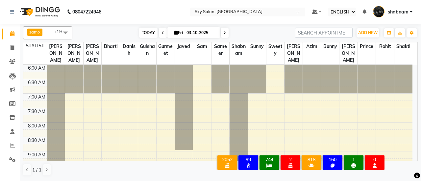
click at [146, 28] on span "TODAY" at bounding box center [148, 33] width 18 height 10
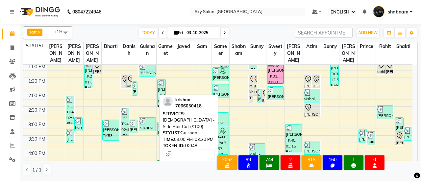
scroll to position [191, 0]
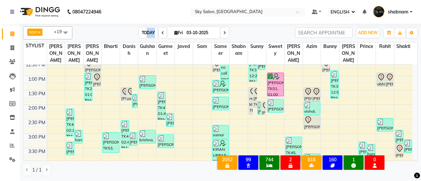
drag, startPoint x: 158, startPoint y: 32, endPoint x: 143, endPoint y: 34, distance: 14.7
click at [143, 34] on div "TODAY Fri 03-10-2025" at bounding box center [183, 33] width 91 height 10
click at [143, 34] on span "TODAY" at bounding box center [148, 33] width 18 height 10
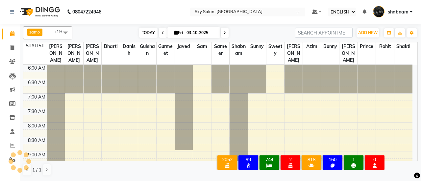
scroll to position [285, 0]
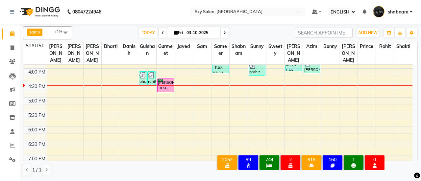
click at [226, 34] on span at bounding box center [224, 33] width 8 height 10
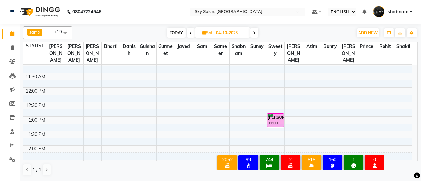
scroll to position [150, 0]
click at [253, 35] on span at bounding box center [254, 33] width 8 height 10
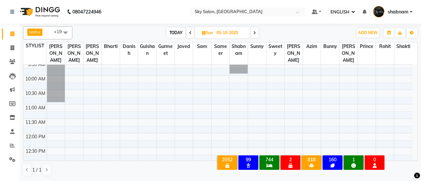
scroll to position [108, 0]
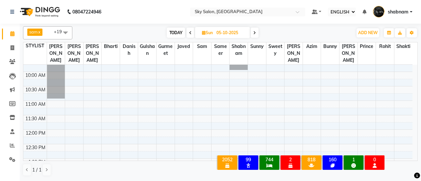
click at [252, 33] on span at bounding box center [254, 33] width 8 height 10
type input "06-10-2025"
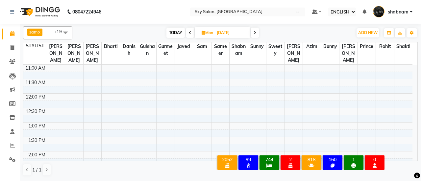
scroll to position [144, 0]
click at [203, 61] on div "6:00 AM 6:30 AM 7:00 AM 7:30 AM 8:00 AM 8:30 AM 9:00 AM 9:30 AM 10:00 AM 10:30 …" at bounding box center [217, 180] width 389 height 520
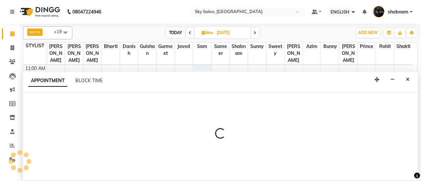
select select "16686"
select select "tentative"
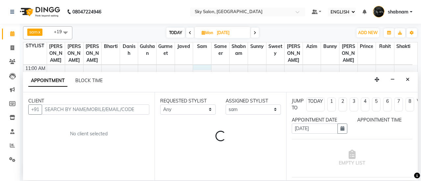
select select "660"
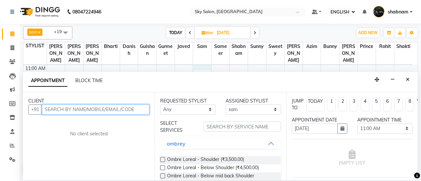
paste input "88886 20268"
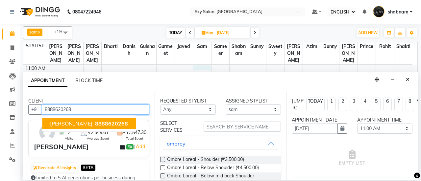
click at [100, 116] on ngb-typeahead-window "purva yadav 8888620268" at bounding box center [89, 123] width 94 height 16
click at [100, 119] on button "purva yadav 8888620268" at bounding box center [89, 123] width 94 height 11
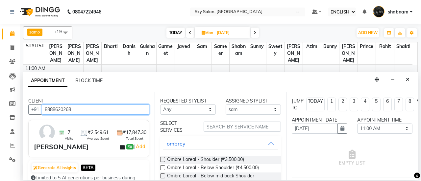
type input "8888620268"
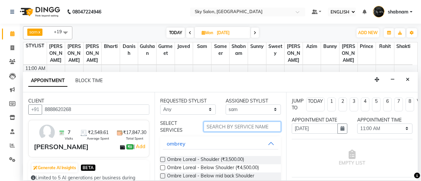
click at [251, 131] on input "text" at bounding box center [241, 127] width 77 height 10
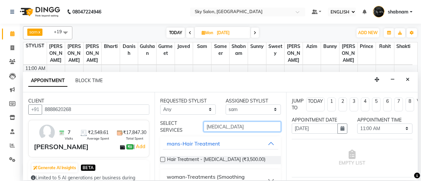
scroll to position [16, 0]
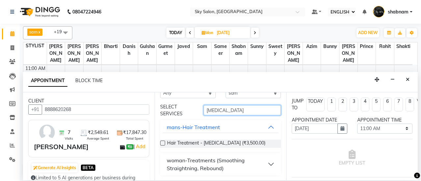
type input "botox"
click at [187, 169] on div "woman-Treatments (Smoothing Straightning, Rebound)" at bounding box center [217, 164] width 101 height 16
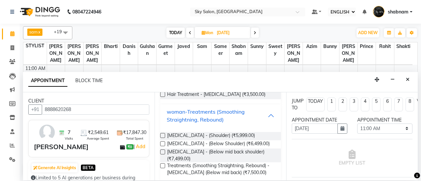
scroll to position [65, 0]
click at [162, 145] on label at bounding box center [162, 143] width 5 height 5
click at [162, 145] on input "checkbox" at bounding box center [162, 144] width 4 height 4
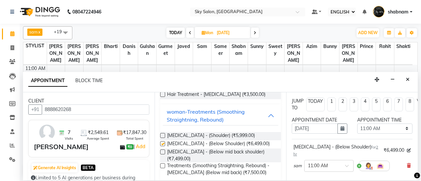
checkbox input "false"
click at [340, 126] on icon "button" at bounding box center [342, 128] width 4 height 5
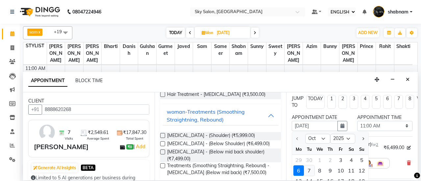
scroll to position [40, 0]
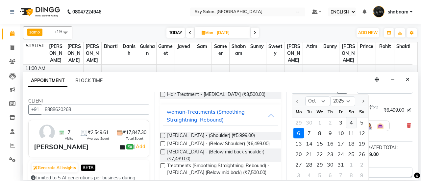
click at [349, 123] on div "4" at bounding box center [351, 122] width 11 height 11
type input "04-10-2025"
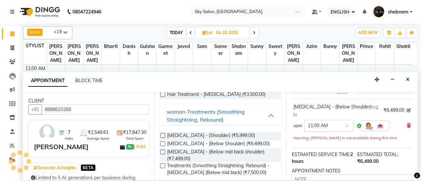
scroll to position [31, 0]
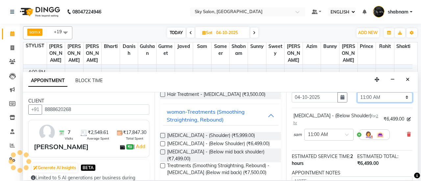
click at [376, 98] on select "SELECT 07:00 AM 07:30 AM 08:00 AM 08:30 AM 09:00 AM 09:30 AM 10:00 AM 10:30 AM …" at bounding box center [385, 97] width 56 height 10
select select "600"
click at [357, 92] on select "SELECT 07:00 AM 07:30 AM 08:00 AM 08:30 AM 09:00 AM 09:30 AM 10:00 AM 10:30 AM …" at bounding box center [385, 97] width 56 height 10
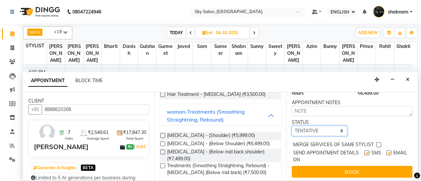
click at [312, 126] on select "SELECT TENTATIVE CONFIRM UPCOMING" at bounding box center [319, 131] width 56 height 10
select select "confirm booking"
click at [291, 126] on select "SELECT TENTATIVE CONFIRM UPCOMING" at bounding box center [319, 131] width 56 height 10
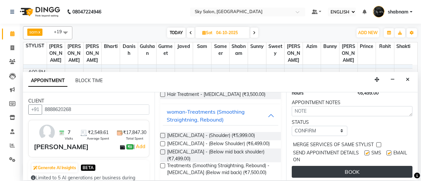
click at [350, 166] on button "BOOK" at bounding box center [351, 172] width 121 height 12
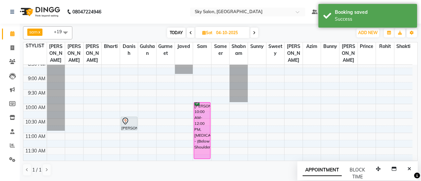
scroll to position [76, 0]
click at [174, 34] on span "TODAY" at bounding box center [176, 33] width 18 height 10
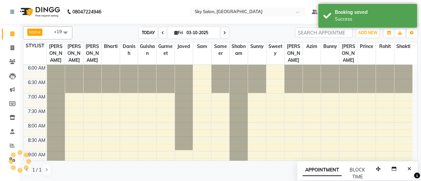
scroll to position [285, 0]
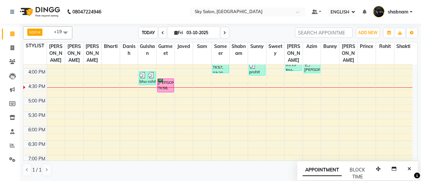
click at [139, 31] on span "TODAY" at bounding box center [148, 33] width 18 height 10
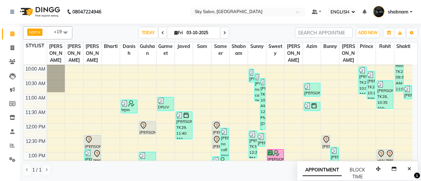
click at [162, 33] on div "TODAY Fri 03-10-2025" at bounding box center [183, 33] width 91 height 10
click at [162, 33] on span at bounding box center [163, 33] width 8 height 10
type input "02-10-2025"
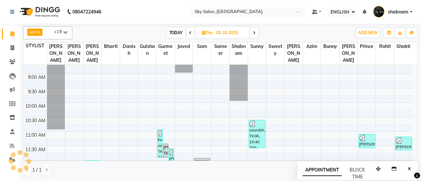
scroll to position [34, 0]
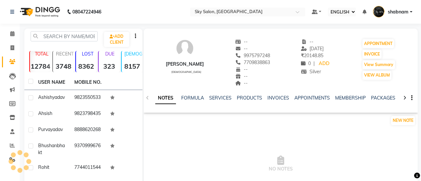
select select "ec"
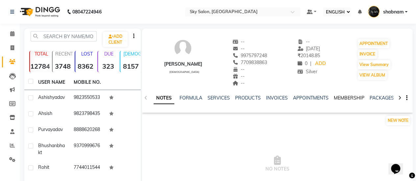
click at [339, 101] on link "MEMBERSHIP" at bounding box center [348, 98] width 31 height 6
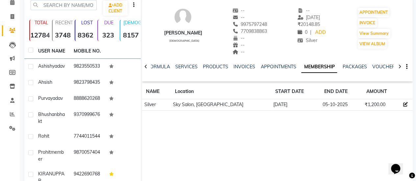
scroll to position [32, 0]
click at [134, 39] on div "MALE 8157" at bounding box center [130, 29] width 21 height 21
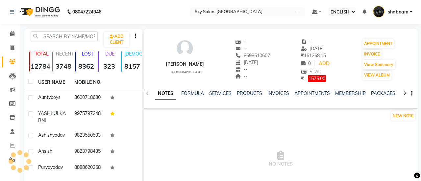
select select "ec"
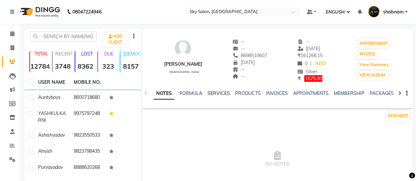
click at [219, 93] on link "SERVICES" at bounding box center [218, 93] width 22 height 6
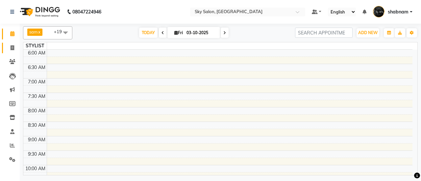
select select "ec"
click at [11, 46] on icon at bounding box center [13, 47] width 4 height 5
select select "service"
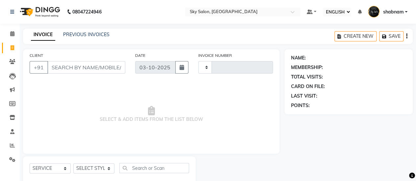
type input "14978"
select select "3537"
click at [101, 70] on input "CLIENT" at bounding box center [86, 67] width 78 height 12
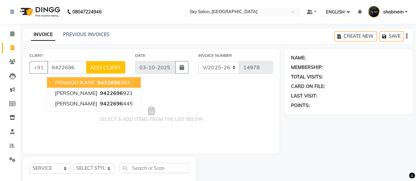
click at [96, 82] on ngb-highlight "9422696 383" at bounding box center [113, 82] width 34 height 7
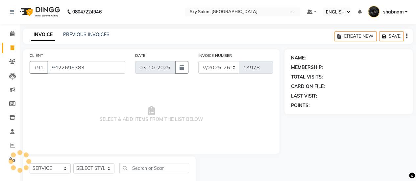
type input "9422696383"
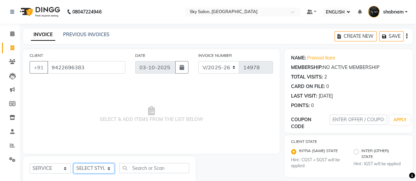
click at [95, 168] on select "SELECT STYLIST afreen akshata aman saha ameer Anagha anisa arbaj azim bharti Bu…" at bounding box center [93, 168] width 41 height 10
select select "88414"
click at [73, 163] on select "SELECT STYLIST afreen akshata aman saha ameer Anagha anisa arbaj azim bharti Bu…" at bounding box center [93, 168] width 41 height 10
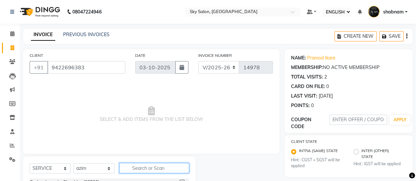
click at [151, 171] on input "text" at bounding box center [154, 168] width 70 height 10
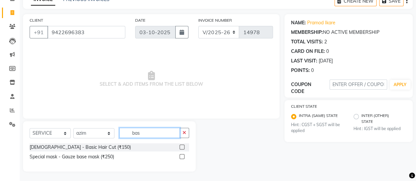
type input "bas"
click at [180, 148] on label at bounding box center [181, 147] width 5 height 5
click at [180, 148] on input "checkbox" at bounding box center [181, 147] width 4 height 4
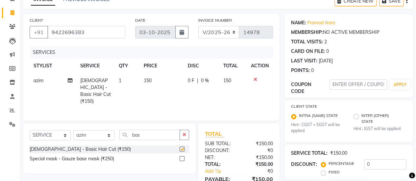
scroll to position [88, 0]
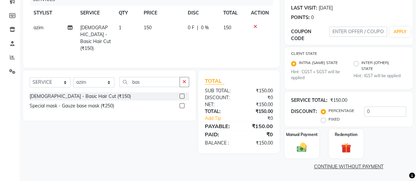
checkbox input "false"
drag, startPoint x: 305, startPoint y: 123, endPoint x: 302, endPoint y: 143, distance: 20.2
click at [302, 143] on div "NAME: Pramod Ikare MEMBERSHIP: NO ACTIVE MEMBERSHIP TOTAL VISITS: 2 CARD ON FIL…" at bounding box center [350, 66] width 133 height 210
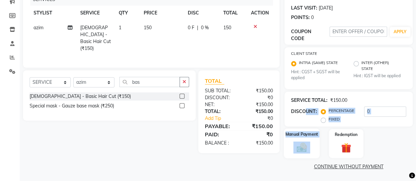
click at [302, 143] on img at bounding box center [301, 148] width 17 height 12
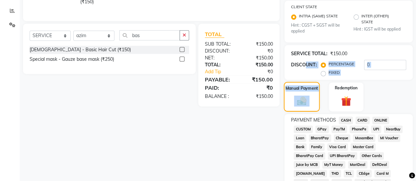
scroll to position [136, 0]
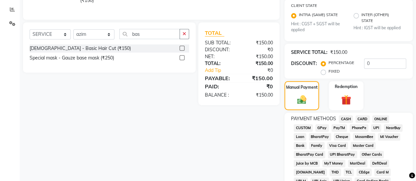
click at [316, 126] on span "GPay" at bounding box center [321, 128] width 13 height 8
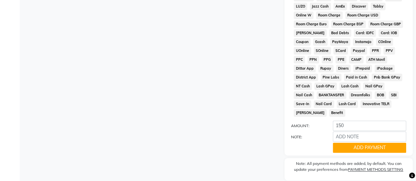
scroll to position [388, 0]
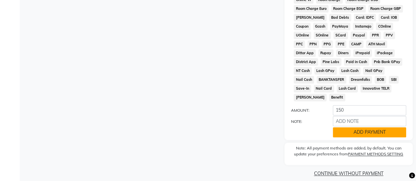
click at [350, 127] on button "ADD PAYMENT" at bounding box center [368, 132] width 73 height 10
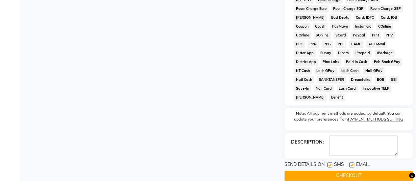
click at [330, 162] on label at bounding box center [329, 164] width 5 height 5
click at [330, 163] on input "checkbox" at bounding box center [329, 165] width 4 height 4
checkbox input "false"
click at [334, 171] on button "CHECKOUT" at bounding box center [348, 176] width 128 height 10
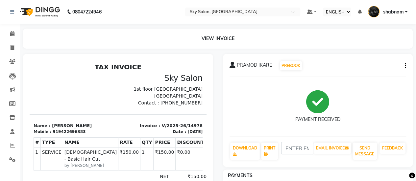
click at [9, 28] on li "CALENDAR" at bounding box center [10, 34] width 20 height 14
click at [7, 36] on span at bounding box center [12, 34] width 11 height 8
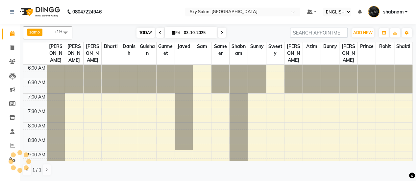
click at [147, 32] on span "TODAY" at bounding box center [145, 33] width 18 height 10
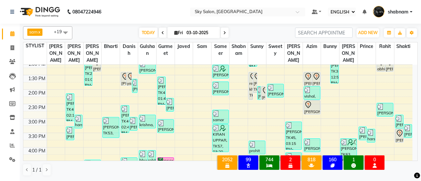
scroll to position [200, 0]
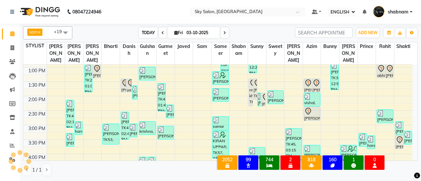
click at [141, 32] on span "TODAY" at bounding box center [148, 33] width 18 height 10
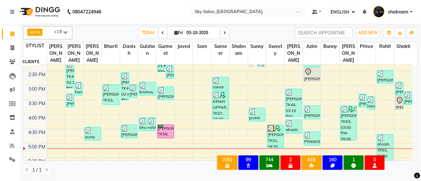
scroll to position [236, 0]
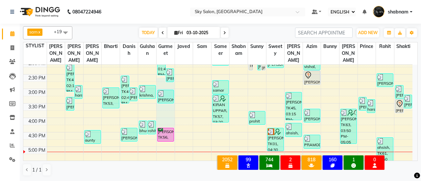
drag, startPoint x: 162, startPoint y: 69, endPoint x: 201, endPoint y: 133, distance: 75.0
click at [201, 133] on tbody "6:00 AM 6:30 AM 7:00 AM 7:30 AM 8:00 AM 8:30 AM 9:00 AM 9:30 AM 10:00 AM 10:30 …" at bounding box center [217, 89] width 389 height 520
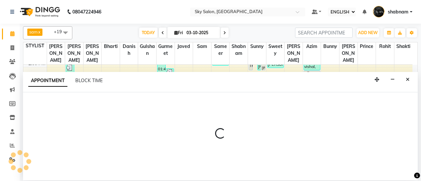
select select "57852"
select select "tentative"
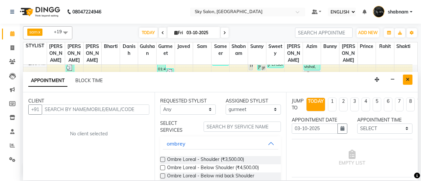
click at [410, 79] on button "Close" at bounding box center [407, 80] width 10 height 10
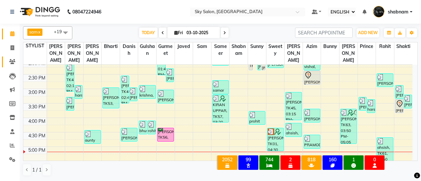
click at [7, 57] on link "CLIENTS" at bounding box center [10, 62] width 16 height 11
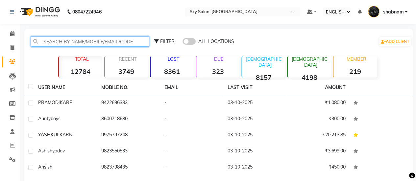
click at [103, 42] on input "text" at bounding box center [90, 41] width 119 height 10
paste input "+91 93565 36176"
click at [103, 42] on input "+91 93565 36176" at bounding box center [90, 41] width 119 height 10
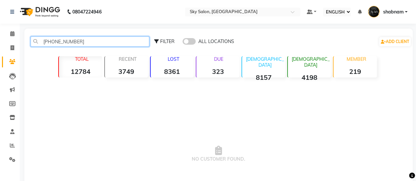
click at [68, 41] on input "+91 93565 36176" at bounding box center [90, 41] width 119 height 10
click at [50, 40] on input "+9 9356536176" at bounding box center [90, 41] width 119 height 10
type input "9356536176"
click at [59, 45] on input "9356536176" at bounding box center [90, 41] width 119 height 10
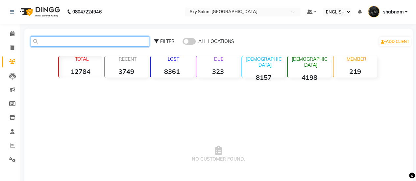
paste input "9356536176"
type input "9356536176"
click at [59, 45] on input "9356536176" at bounding box center [90, 41] width 119 height 10
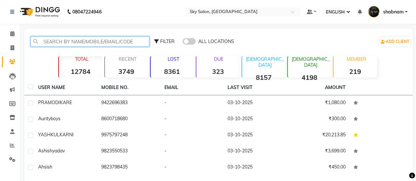
paste input "9356536176"
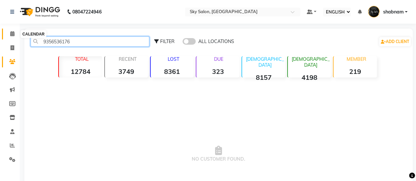
type input "9356536176"
click at [9, 31] on span at bounding box center [12, 34] width 11 height 8
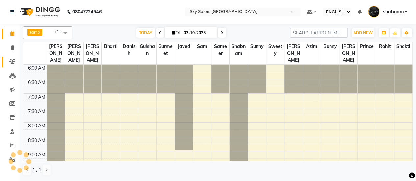
click at [9, 62] on icon at bounding box center [12, 61] width 6 height 5
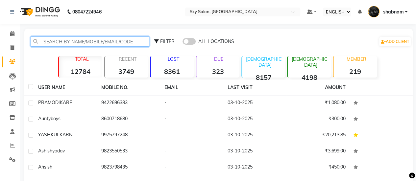
click at [71, 44] on input "text" at bounding box center [90, 41] width 119 height 10
paste input "9356536176"
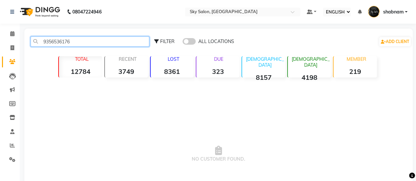
type input "9356536176"
drag, startPoint x: 58, startPoint y: 34, endPoint x: 58, endPoint y: 37, distance: 3.3
click at [58, 37] on div "9356536176 FILTER ALL LOCATIONS ADD CLIENT" at bounding box center [218, 41] width 385 height 21
click at [58, 37] on input "9356536176" at bounding box center [90, 41] width 119 height 10
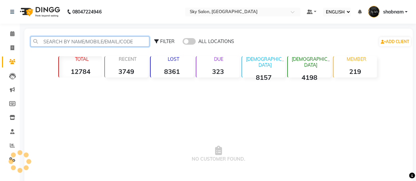
paste input "9356536176"
type input "9356536176"
click at [64, 39] on input "9356536176" at bounding box center [90, 41] width 119 height 10
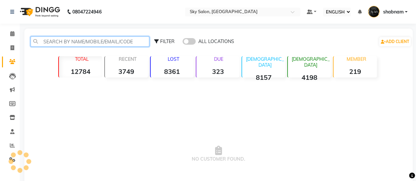
paste input "9356536176"
type input "9356536176"
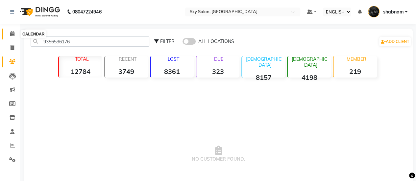
click at [8, 32] on span at bounding box center [12, 34] width 11 height 8
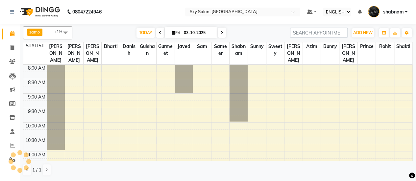
click at [8, 55] on li "INVOICE" at bounding box center [10, 48] width 20 height 14
click at [9, 54] on li "INVOICE" at bounding box center [10, 48] width 20 height 14
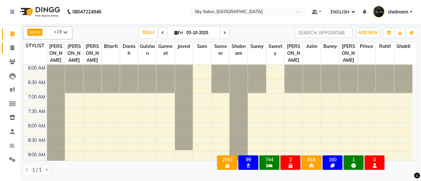
click at [9, 53] on link "INVOICE" at bounding box center [10, 48] width 16 height 11
select select "3537"
select select "service"
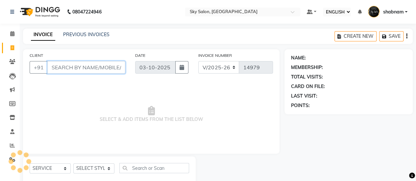
click at [82, 68] on input "CLIENT" at bounding box center [86, 67] width 78 height 12
paste input "9356536176"
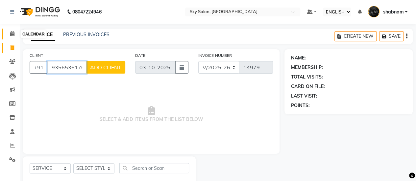
type input "9356536176"
click at [7, 33] on span at bounding box center [12, 34] width 11 height 8
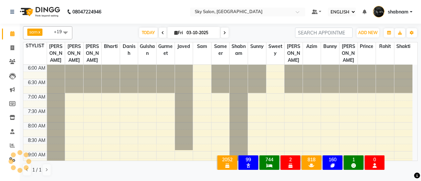
click at [157, 34] on div "TODAY Fri 03-10-2025" at bounding box center [183, 33] width 91 height 10
click at [164, 34] on span at bounding box center [163, 33] width 8 height 10
type input "02-10-2025"
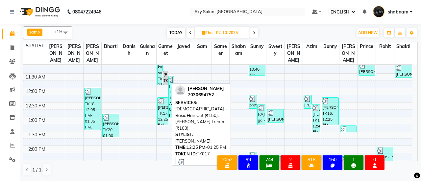
scroll to position [132, 0]
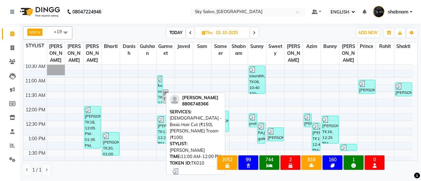
click at [158, 80] on div "kunal solamki, TK10, 11:00 AM-12:00 PM, Male - Basic Hair Cut (₹150),Beard - Be…" at bounding box center [159, 90] width 5 height 28
select select "3"
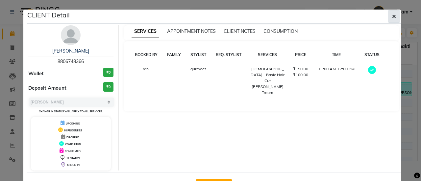
click at [394, 17] on button "button" at bounding box center [393, 16] width 12 height 12
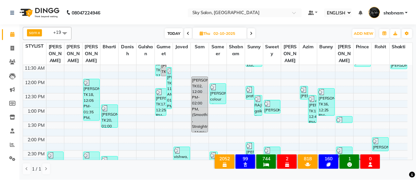
scroll to position [163, 0]
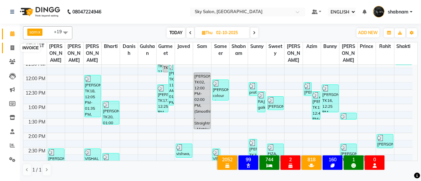
click at [11, 46] on icon at bounding box center [13, 47] width 4 height 5
select select "3537"
select select "service"
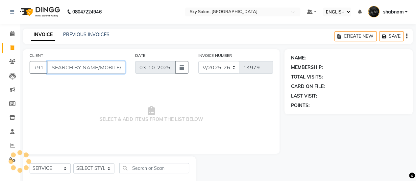
click at [91, 68] on input "CLIENT" at bounding box center [86, 67] width 78 height 12
paste input "9356536176"
type input "935653617"
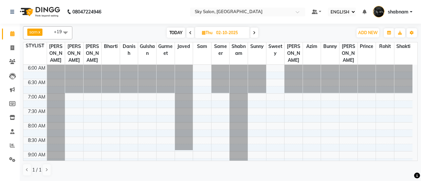
select select "ec"
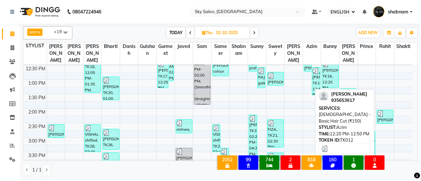
scroll to position [188, 0]
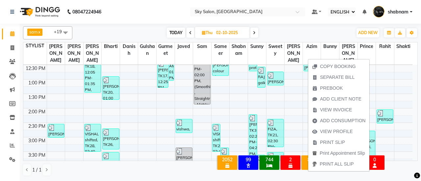
click at [172, 31] on span "TODAY" at bounding box center [176, 33] width 18 height 10
type input "03-10-2025"
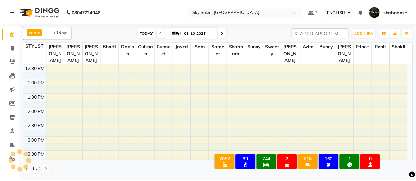
scroll to position [313, 0]
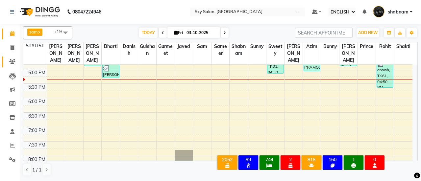
click at [5, 67] on link "CLIENTS" at bounding box center [10, 62] width 16 height 11
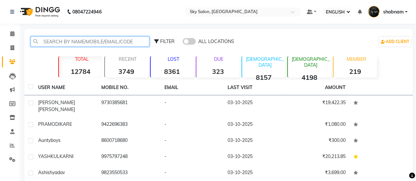
click at [87, 36] on input "text" at bounding box center [90, 41] width 119 height 10
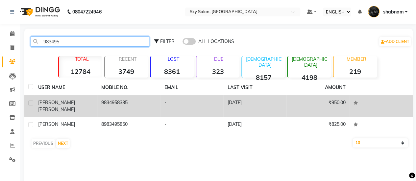
type input "983495"
click at [123, 99] on td "9834958335" at bounding box center [128, 106] width 63 height 22
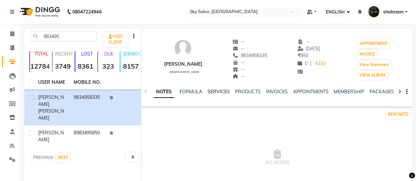
click at [211, 89] on link "SERVICES" at bounding box center [218, 92] width 22 height 6
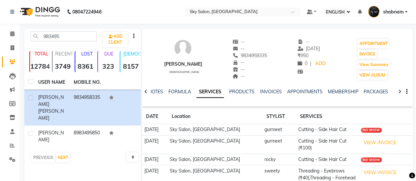
scroll to position [30, 0]
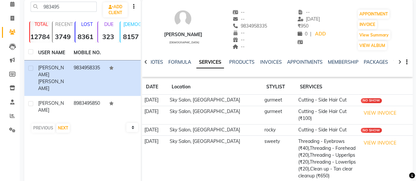
click at [262, 113] on td "gurmeet" at bounding box center [279, 115] width 34 height 18
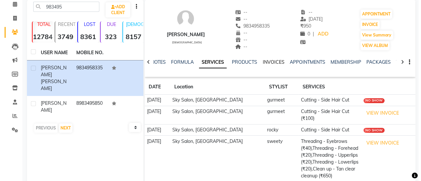
scroll to position [0, 0]
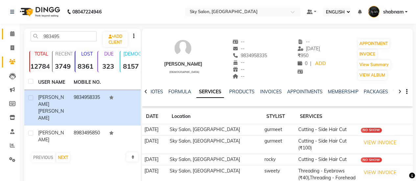
click at [12, 38] on link "CALENDAR" at bounding box center [10, 34] width 16 height 11
